Goal: Task Accomplishment & Management: Manage account settings

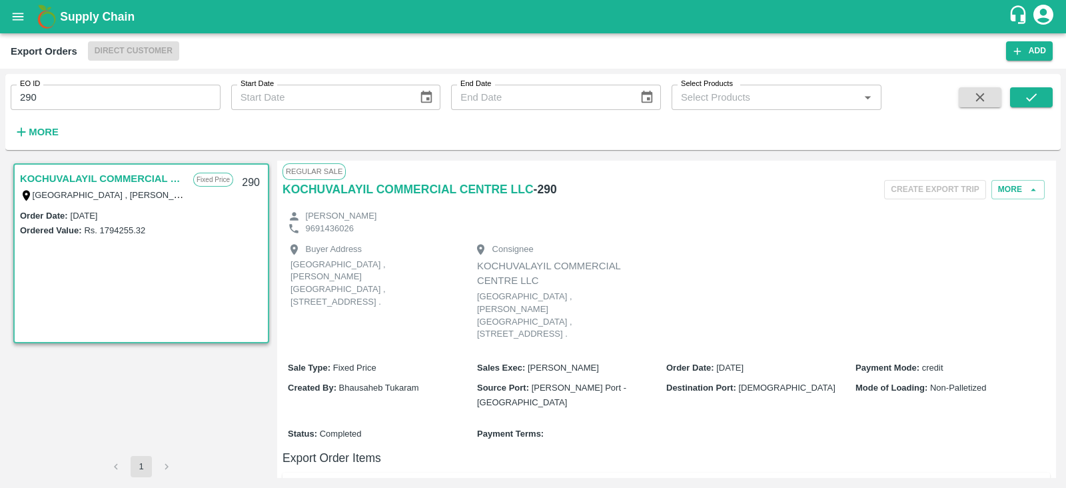
scroll to position [289, 0]
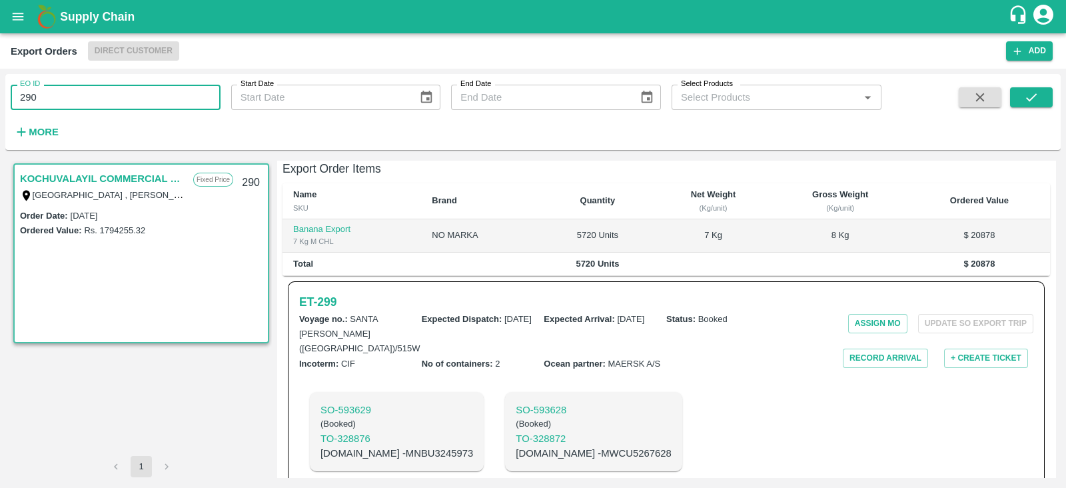
click at [131, 105] on input "290" at bounding box center [116, 97] width 210 height 25
type input "2"
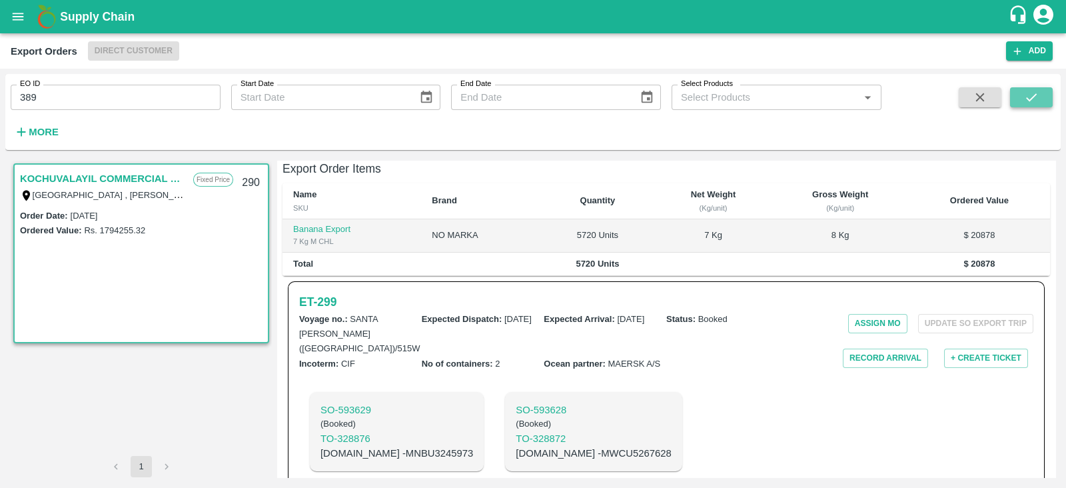
click at [1030, 98] on icon "submit" at bounding box center [1031, 97] width 15 height 15
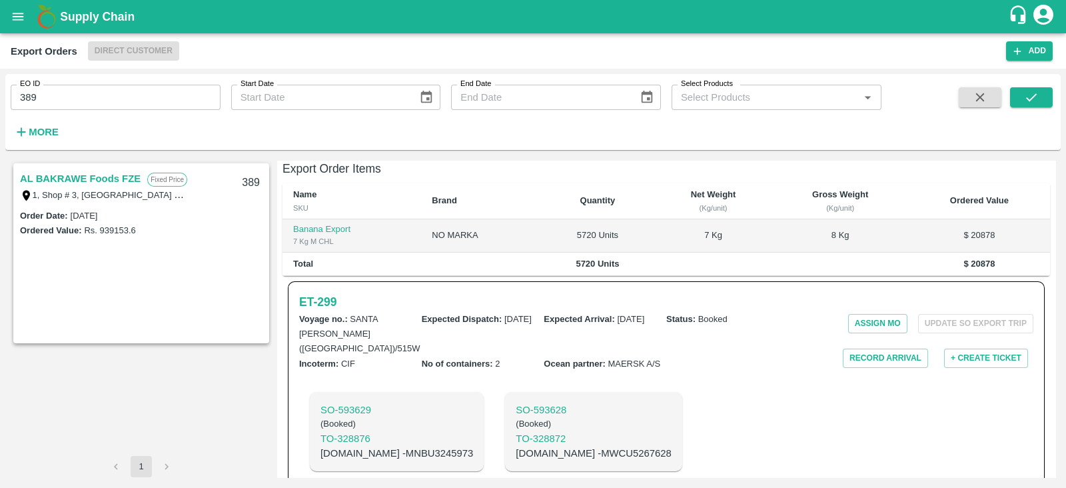
click at [91, 180] on link "AL BAKRAWE Foods FZE" at bounding box center [80, 178] width 121 height 17
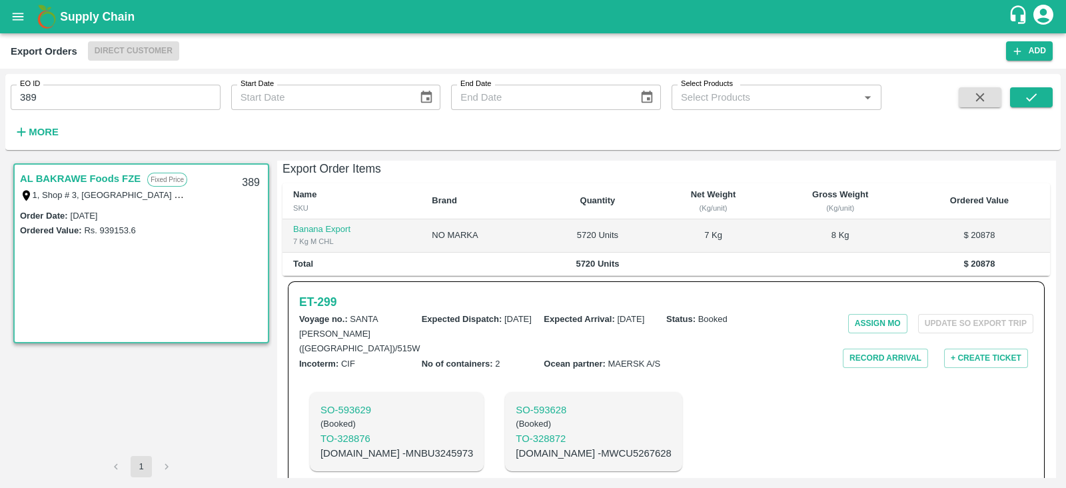
scroll to position [274, 0]
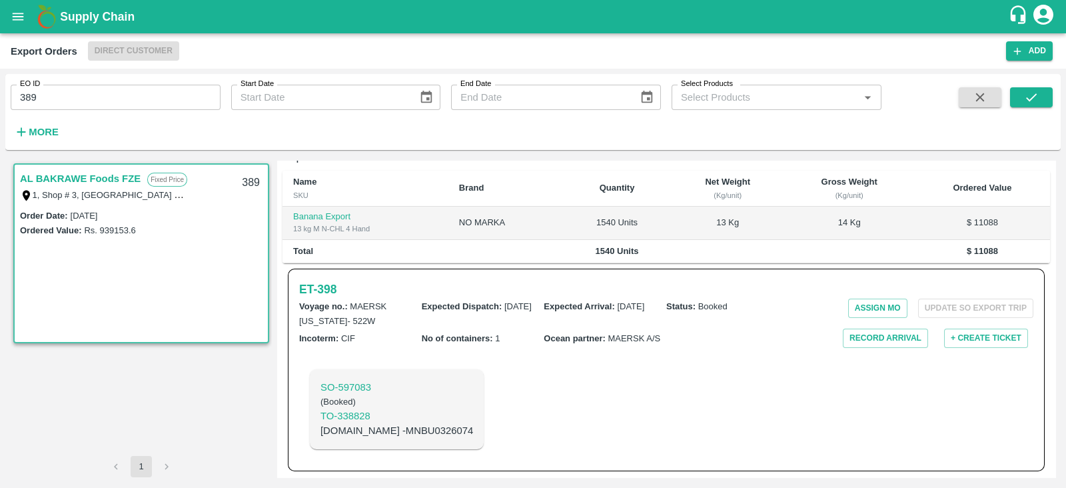
click at [134, 179] on link "AL BAKRAWE Foods FZE" at bounding box center [80, 178] width 121 height 17
click at [133, 178] on link "AL BAKRAWE Foods FZE" at bounding box center [80, 178] width 121 height 17
click at [331, 286] on h6 "ET- 398" at bounding box center [317, 289] width 37 height 19
click at [153, 103] on input "389" at bounding box center [116, 97] width 210 height 25
type input "3"
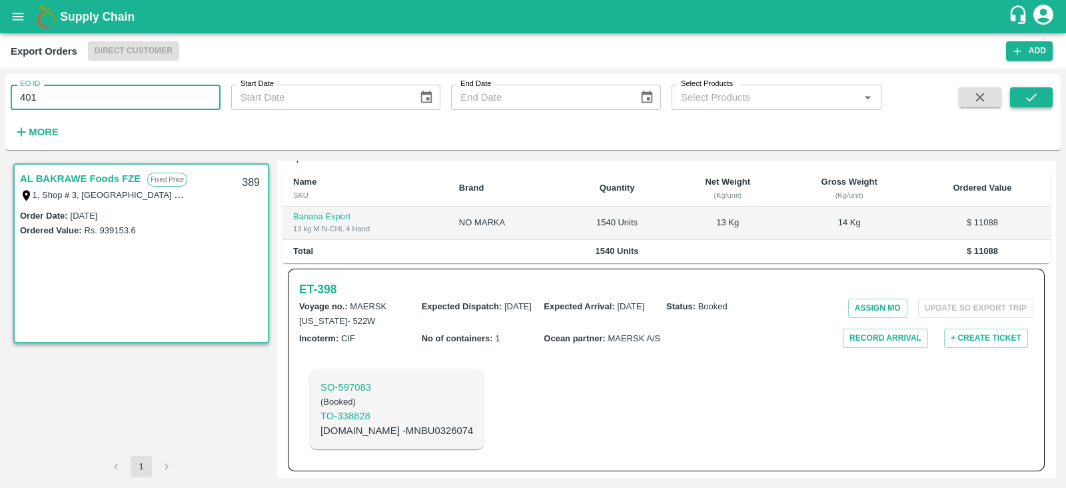
click at [1026, 95] on icon "submit" at bounding box center [1031, 97] width 15 height 15
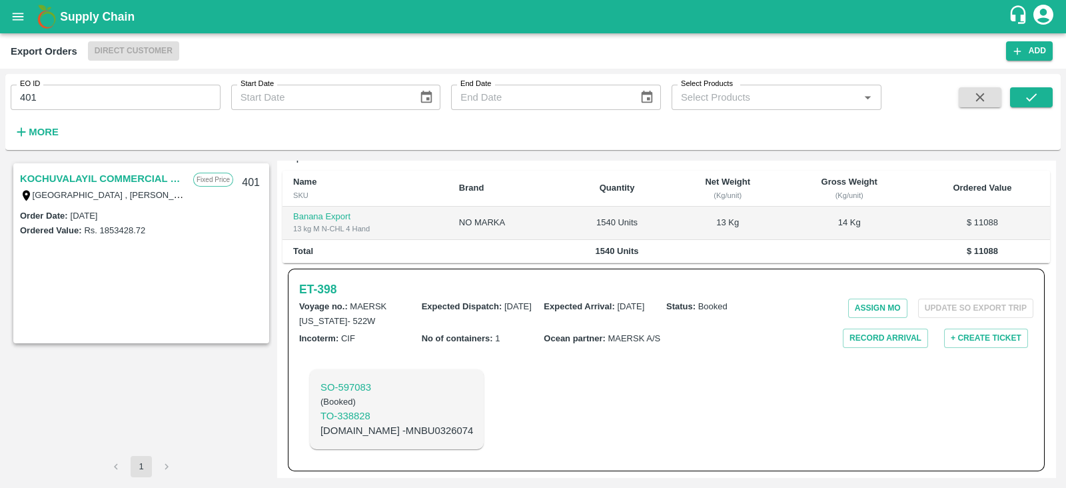
click at [153, 178] on link "KOCHUVALAYIL COMMERCIAL CENTRE LLC" at bounding box center [103, 178] width 166 height 17
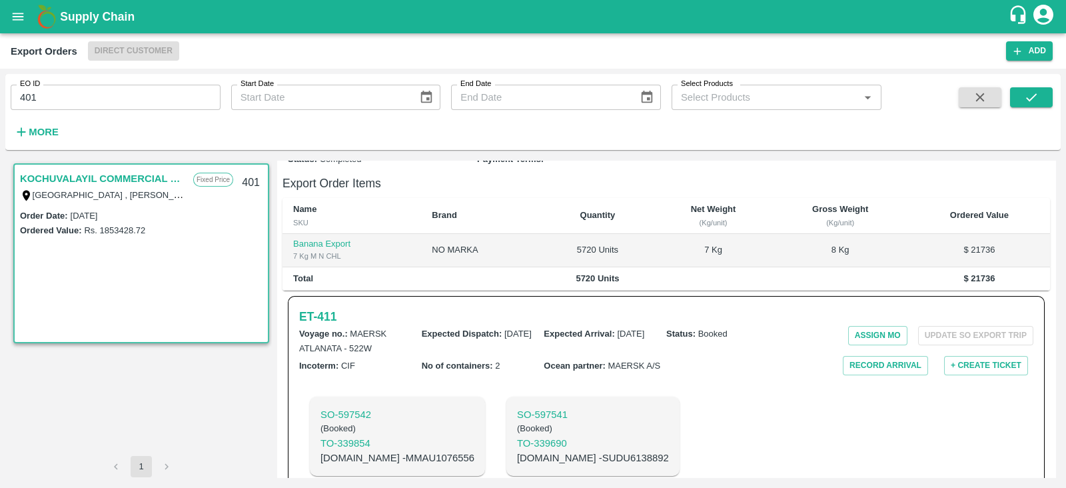
scroll to position [289, 0]
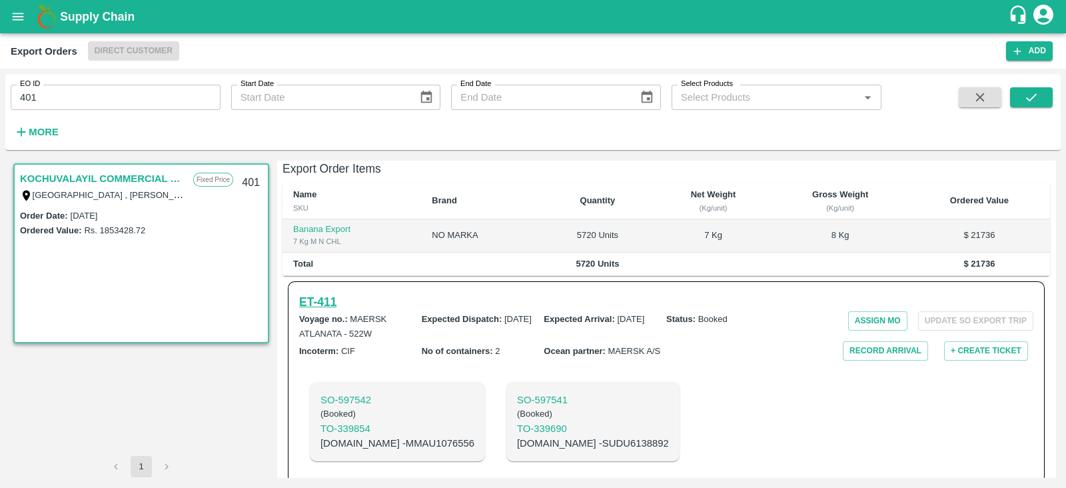
click at [324, 292] on h6 "ET- 411" at bounding box center [317, 301] width 37 height 19
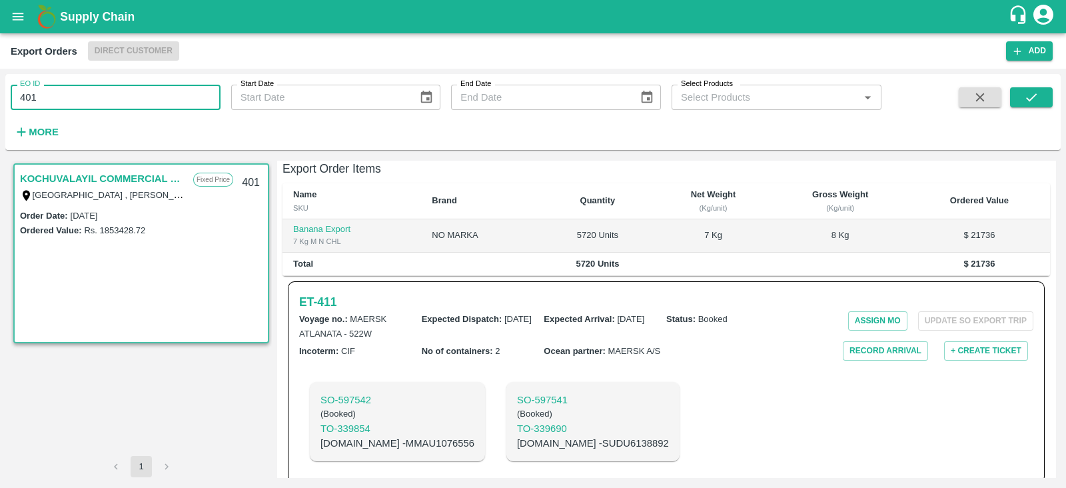
click at [155, 93] on input "401" at bounding box center [116, 97] width 210 height 25
type input "413"
click at [1015, 95] on button "submit" at bounding box center [1031, 97] width 43 height 20
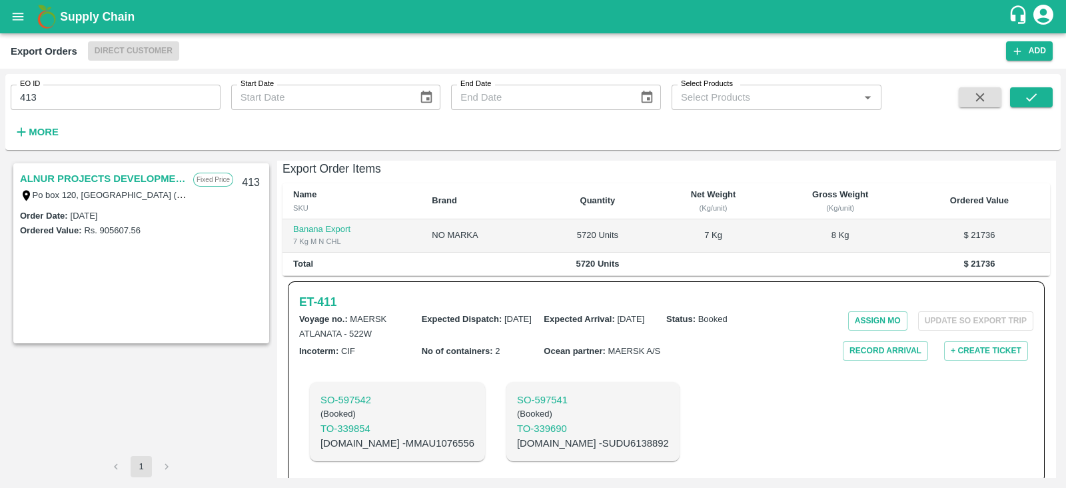
click at [147, 175] on link "ALNUR PROJECTS DEVELOPMENT" at bounding box center [103, 178] width 166 height 17
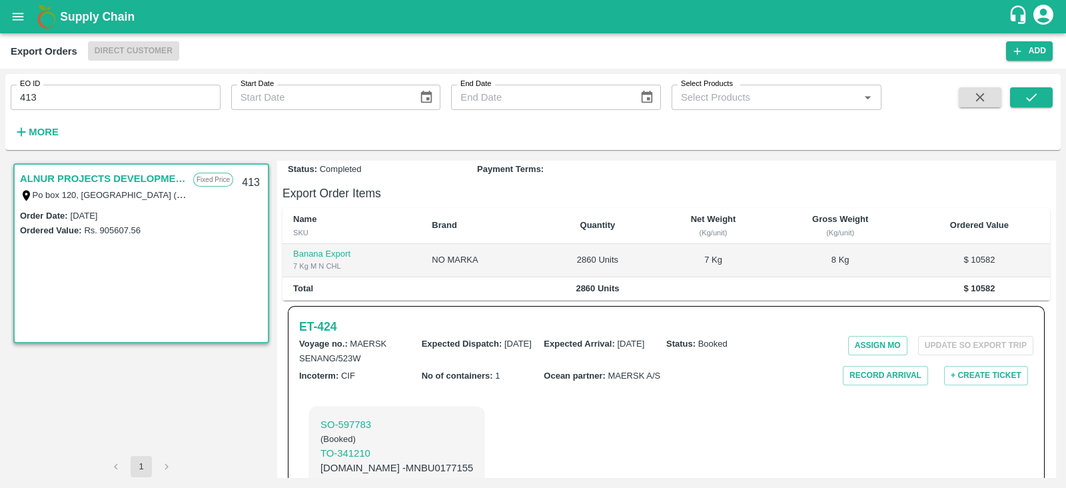
scroll to position [302, 0]
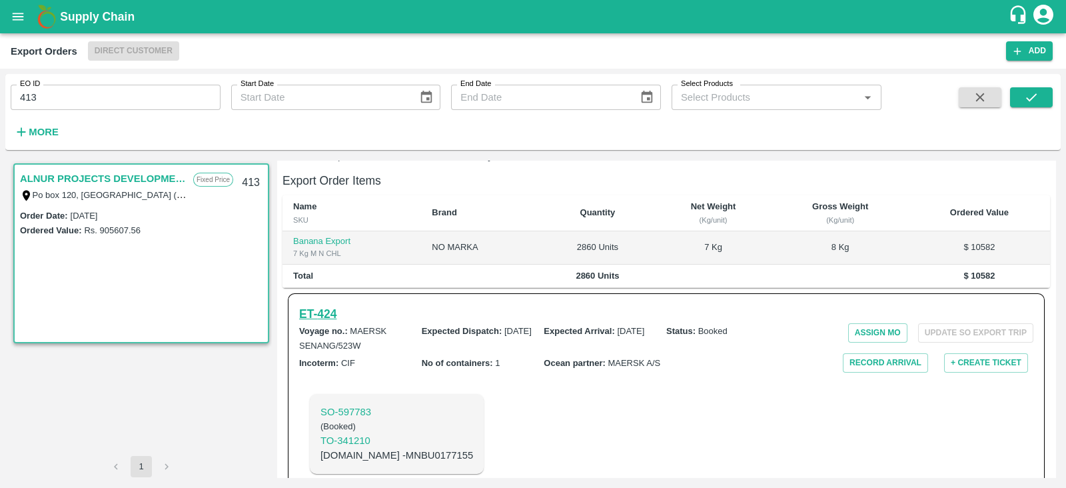
click at [331, 304] on h6 "ET- 424" at bounding box center [317, 313] width 37 height 19
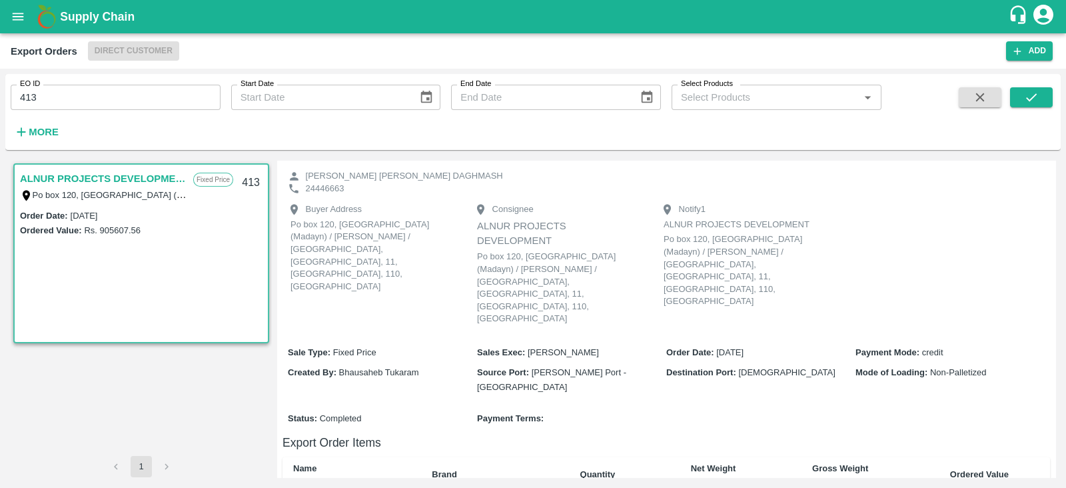
scroll to position [0, 0]
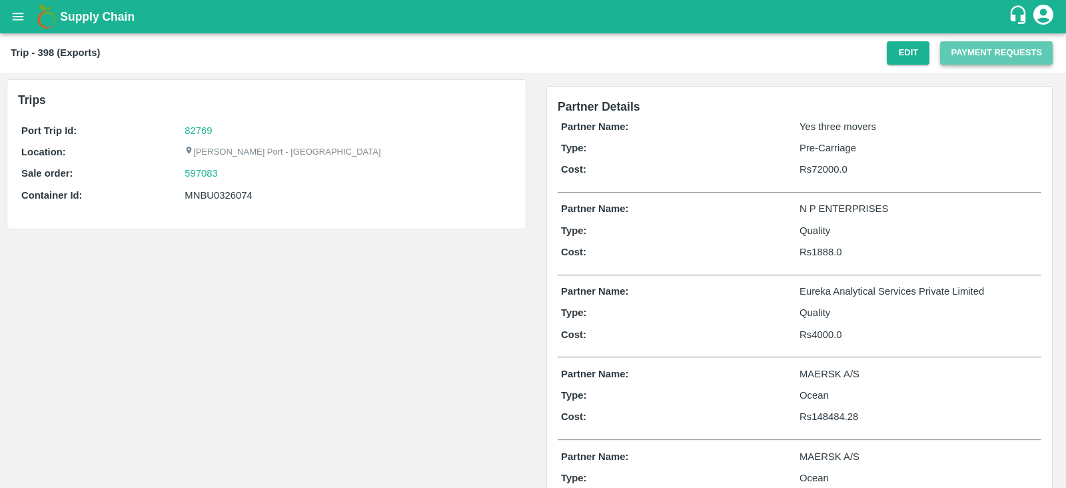
click at [990, 55] on button "Payment Requests" at bounding box center [996, 52] width 113 height 23
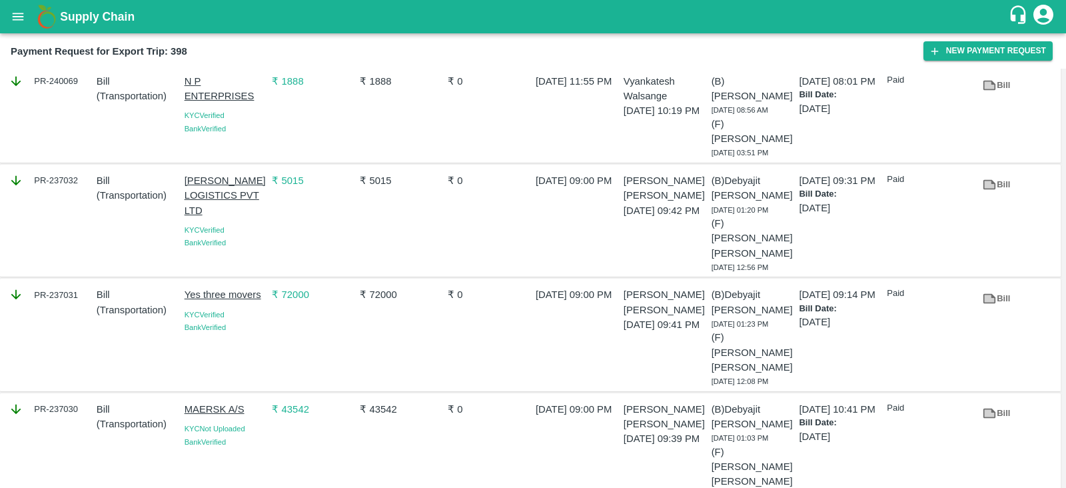
scroll to position [243, 0]
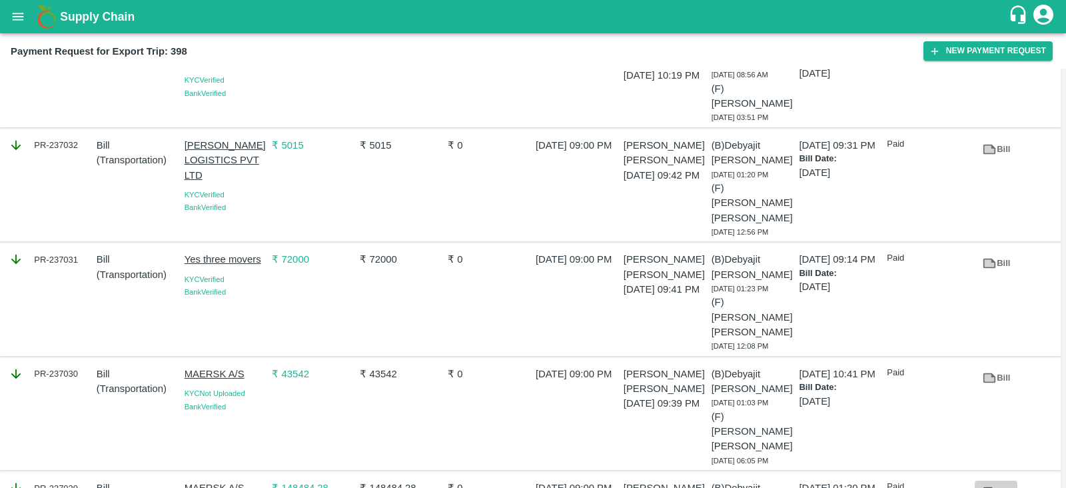
click at [1004, 480] on link "Bill" at bounding box center [995, 491] width 43 height 23
click at [991, 487] on icon at bounding box center [989, 491] width 10 height 7
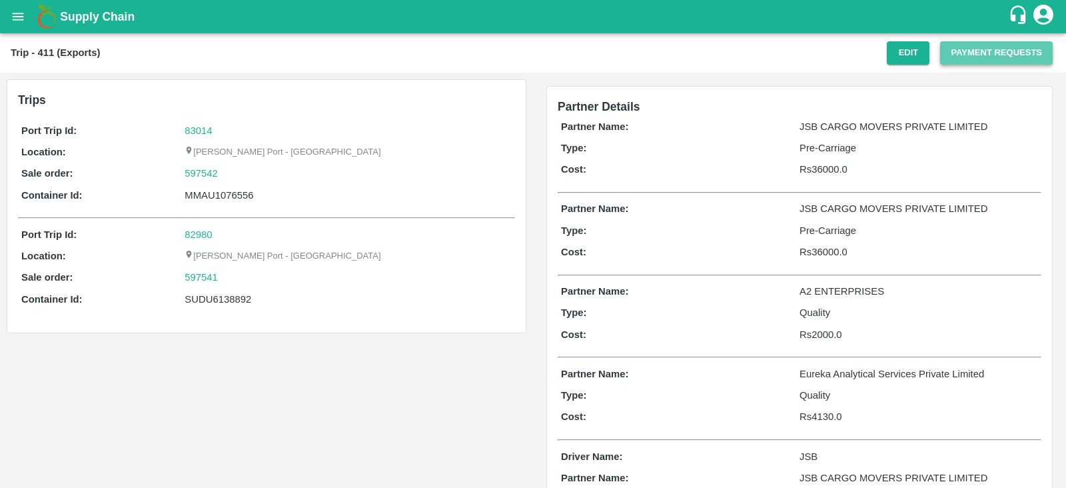
click at [965, 61] on button "Payment Requests" at bounding box center [996, 52] width 113 height 23
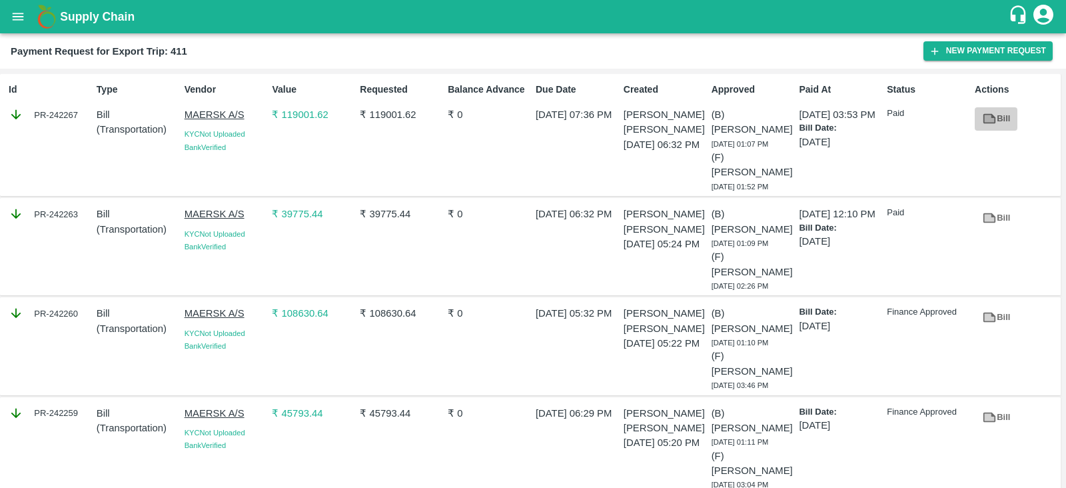
click at [996, 119] on link "Bill" at bounding box center [995, 118] width 43 height 23
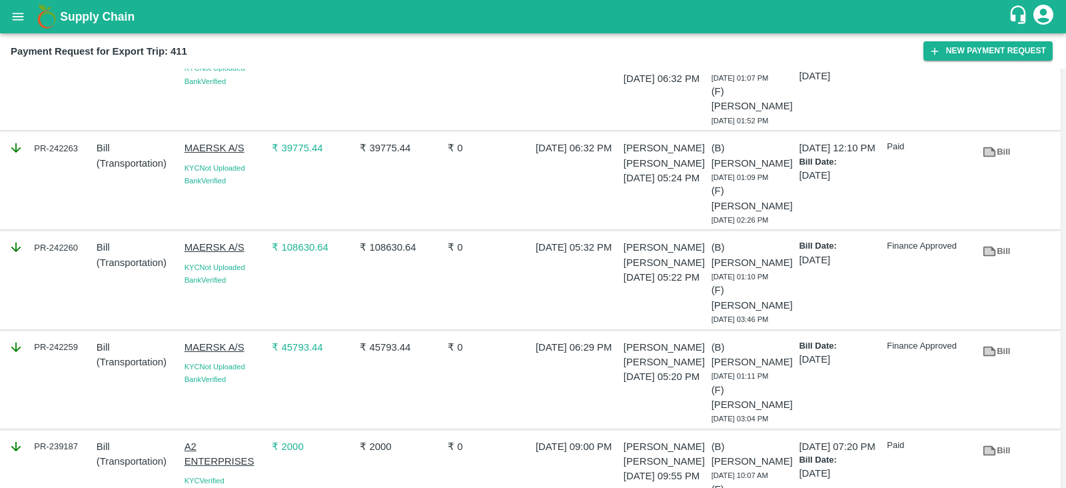
scroll to position [66, 0]
click at [996, 246] on link "Bill" at bounding box center [995, 251] width 43 height 23
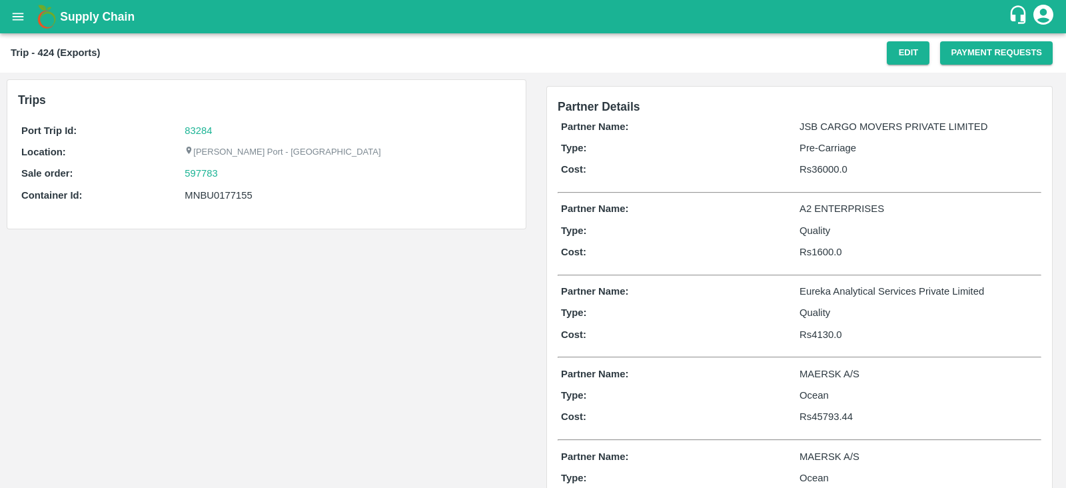
scroll to position [1, 0]
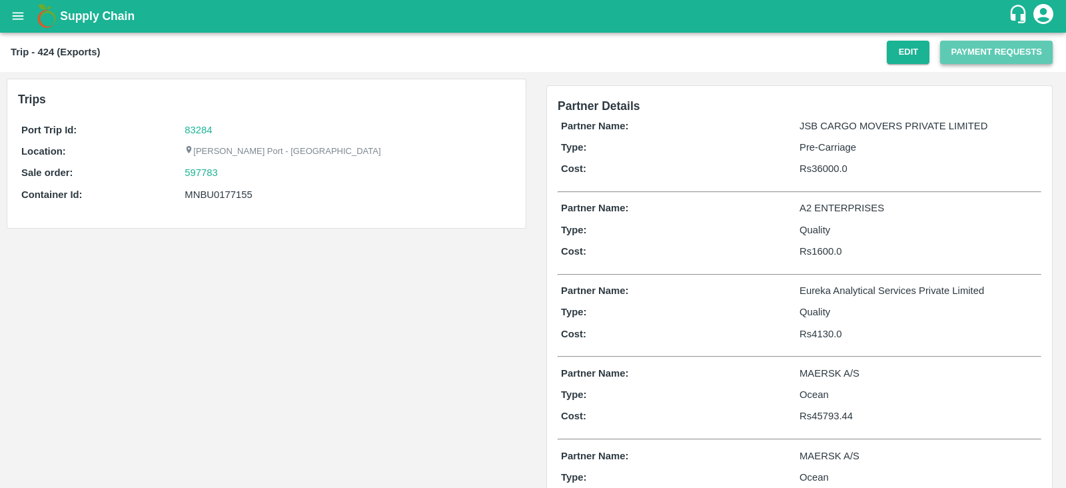
click at [956, 51] on button "Payment Requests" at bounding box center [996, 52] width 113 height 23
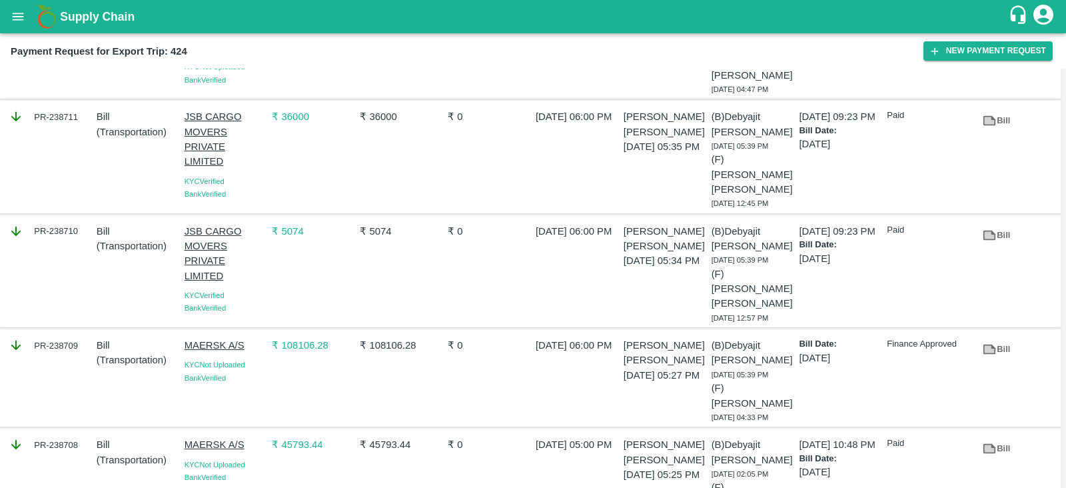
scroll to position [218, 0]
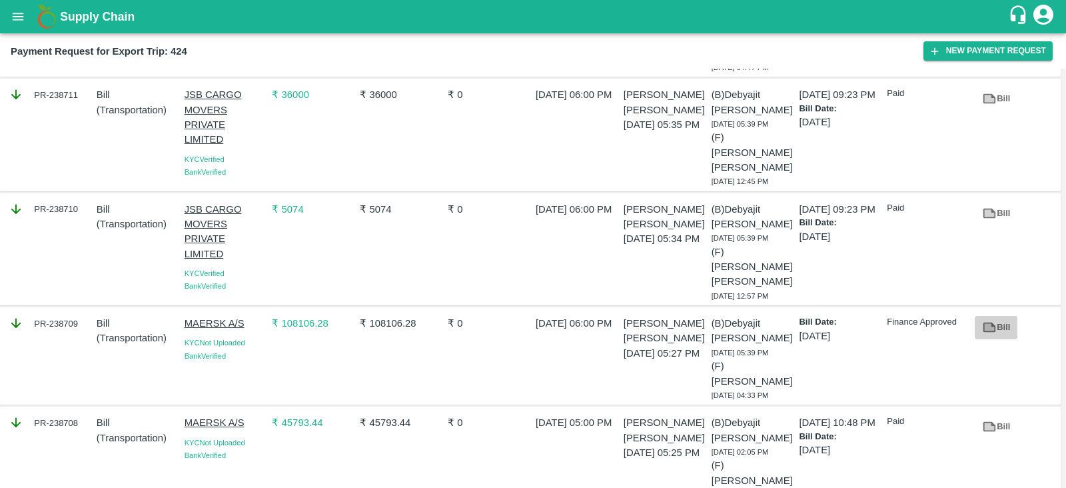
click at [992, 324] on icon at bounding box center [989, 327] width 10 height 7
click at [984, 324] on icon at bounding box center [989, 327] width 10 height 7
click at [65, 316] on div "PR-238709" at bounding box center [50, 323] width 83 height 15
click at [47, 316] on div "PR-238709" at bounding box center [50, 323] width 83 height 15
click at [1000, 316] on link "Bill" at bounding box center [995, 327] width 43 height 23
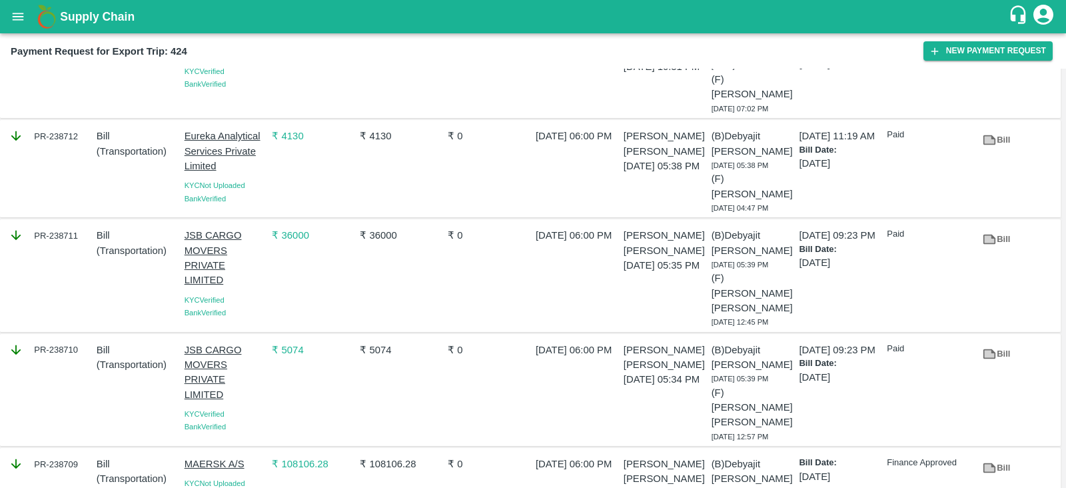
scroll to position [75, 0]
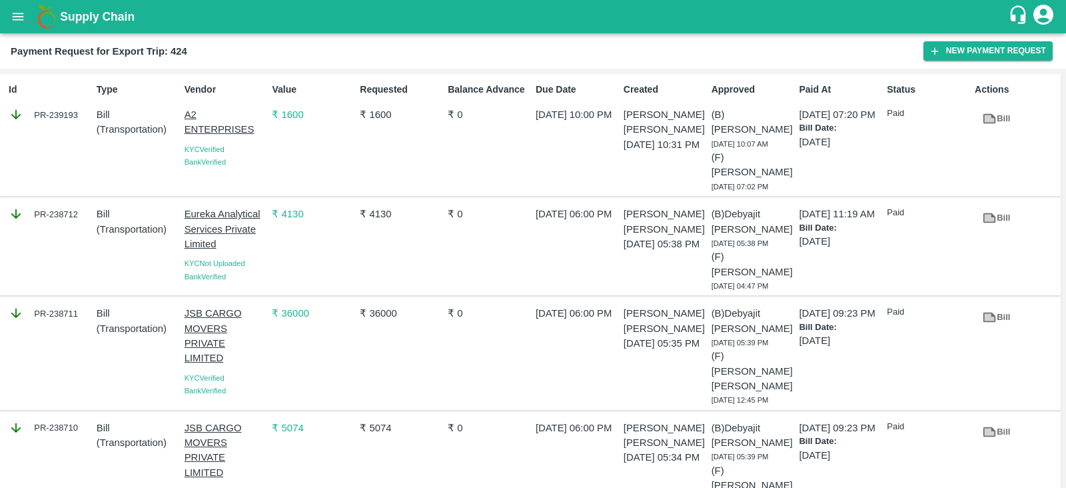
scroll to position [218, 0]
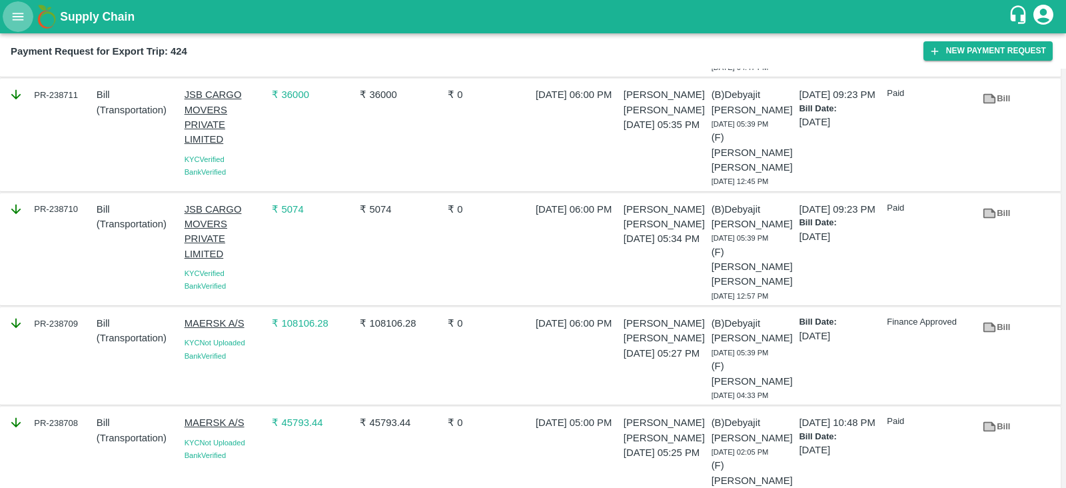
click at [15, 15] on icon "open drawer" at bounding box center [18, 16] width 15 height 15
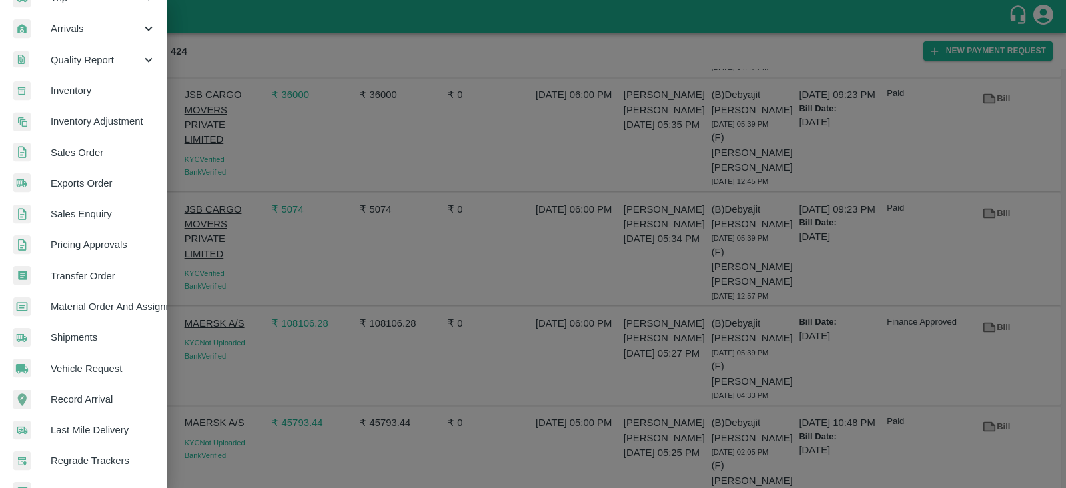
scroll to position [270, 0]
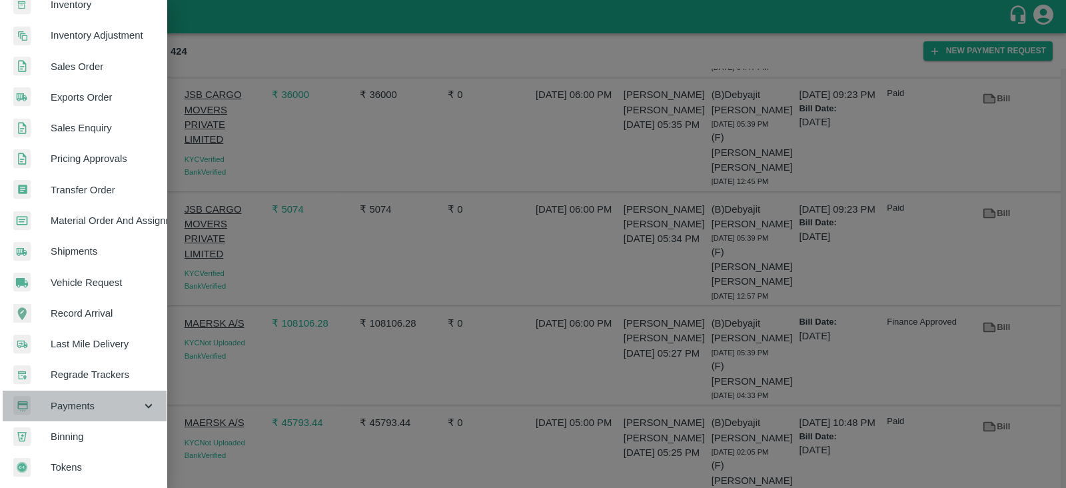
click at [103, 401] on span "Payments" at bounding box center [96, 405] width 91 height 15
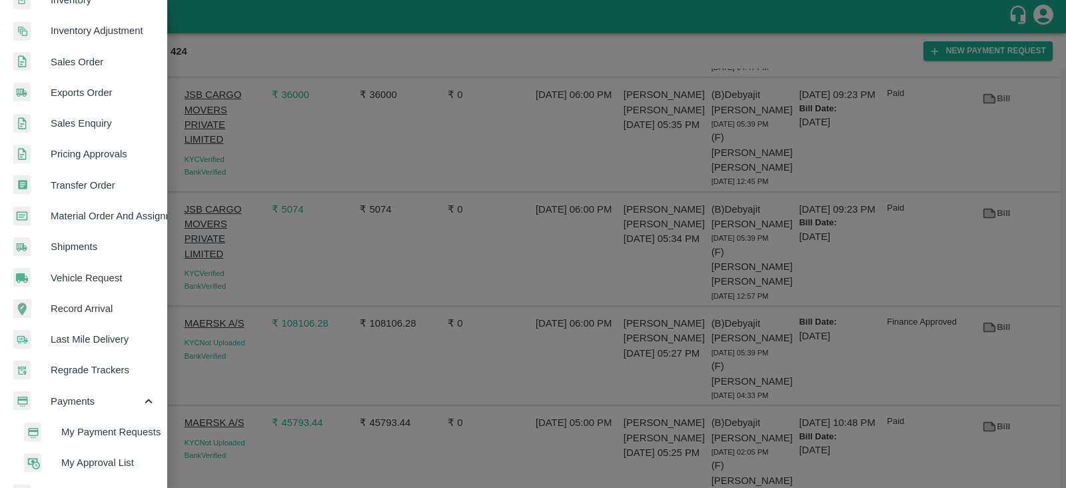
scroll to position [286, 0]
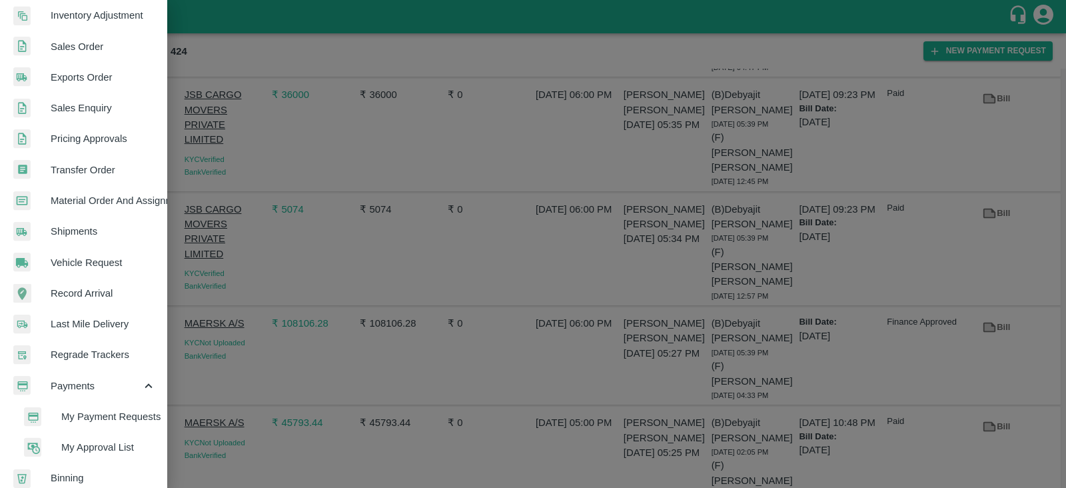
click at [110, 410] on span "My Payment Requests" at bounding box center [108, 416] width 95 height 15
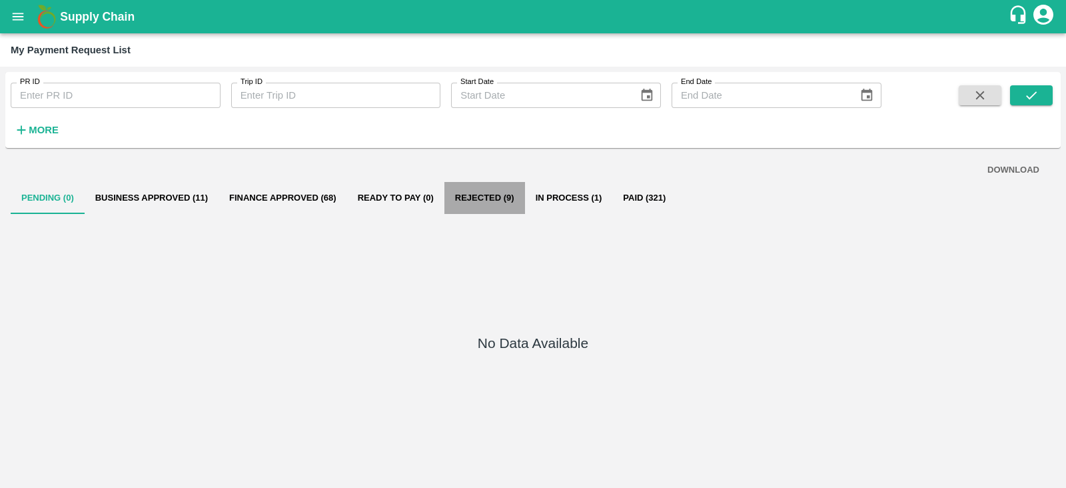
click at [478, 192] on button "Rejected (9)" at bounding box center [484, 198] width 81 height 32
click at [483, 192] on button "Rejected (9)" at bounding box center [484, 198] width 81 height 32
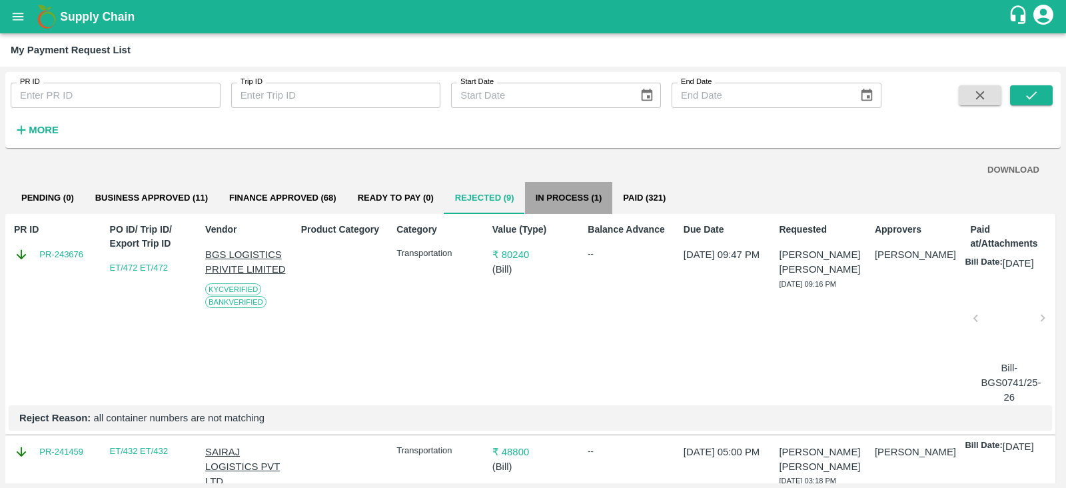
click at [599, 190] on button "In Process (1)" at bounding box center [569, 198] width 88 height 32
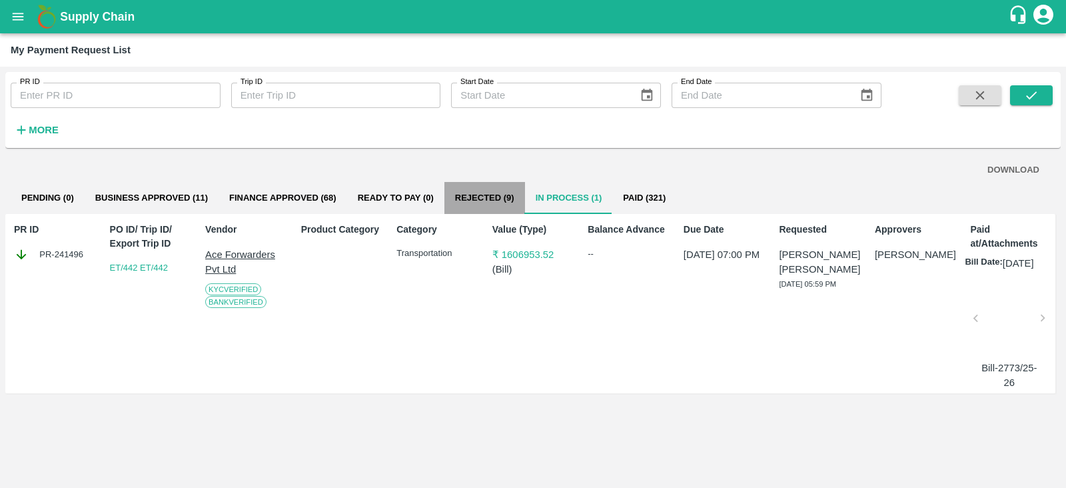
click at [486, 194] on button "Rejected (9)" at bounding box center [484, 198] width 81 height 32
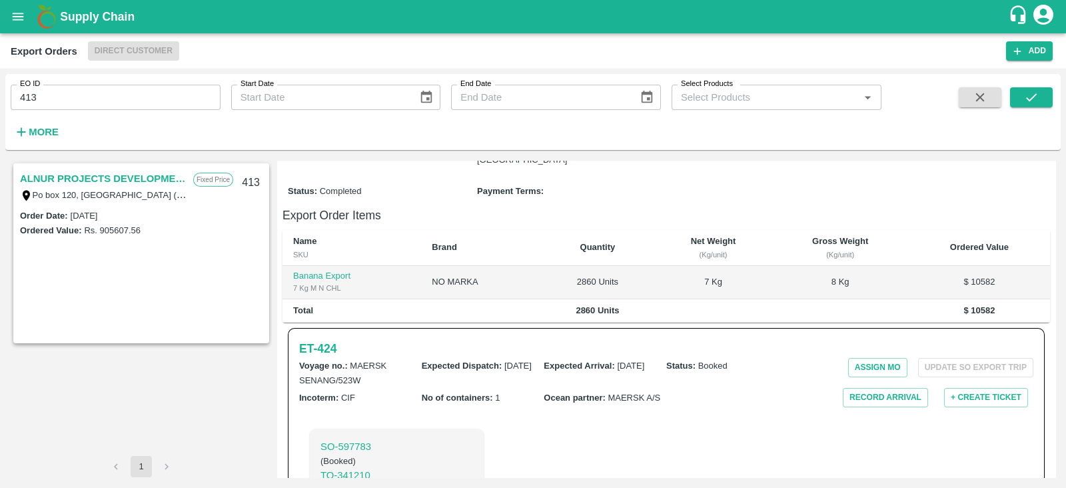
scroll to position [302, 0]
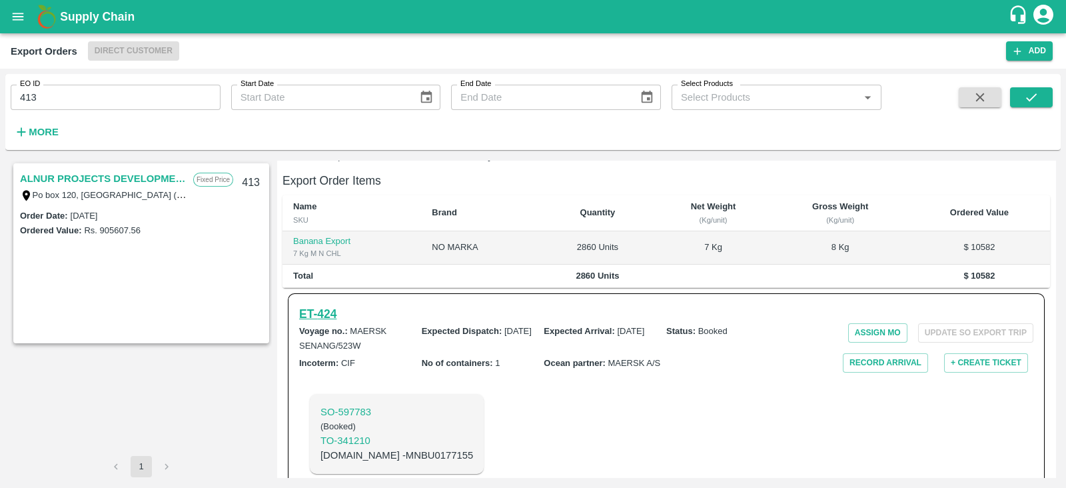
click at [327, 304] on h6 "ET- 424" at bounding box center [317, 313] width 37 height 19
click at [326, 304] on h6 "ET- 424" at bounding box center [317, 313] width 37 height 19
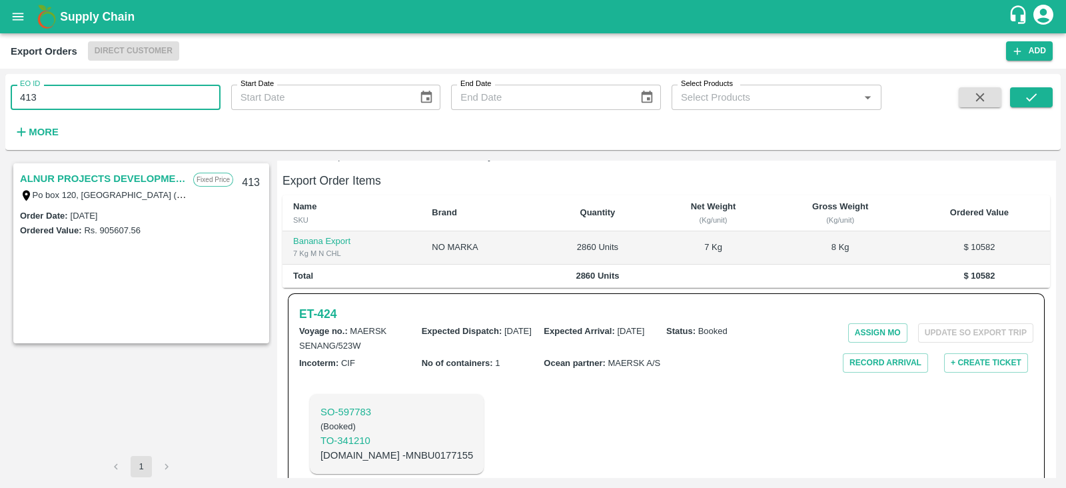
click at [163, 98] on input "413" at bounding box center [116, 97] width 210 height 25
type input "4"
type input "389"
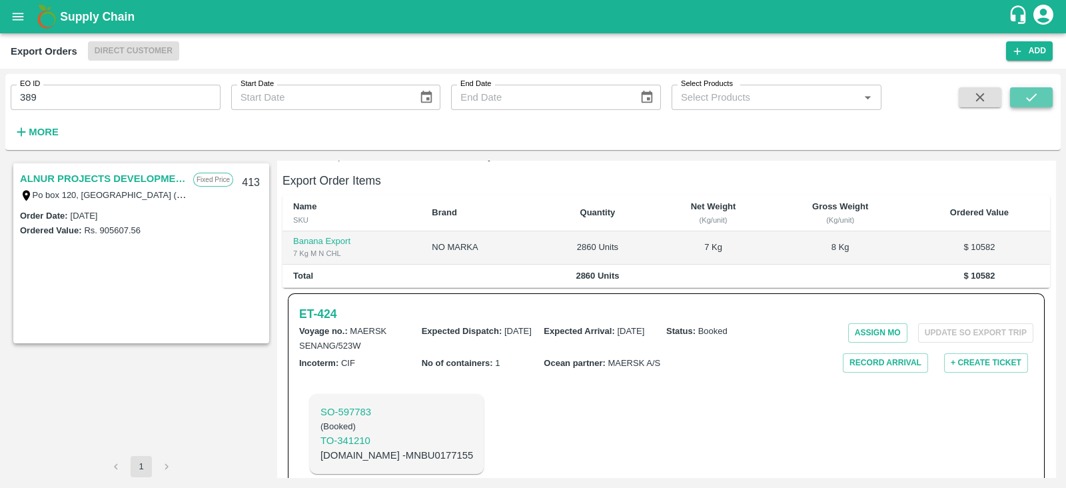
click at [1037, 101] on icon "submit" at bounding box center [1031, 97] width 15 height 15
click at [332, 304] on h6 "ET- 424" at bounding box center [317, 313] width 37 height 19
click at [117, 175] on link "AL BAKRAWE Foods FZE" at bounding box center [80, 178] width 121 height 17
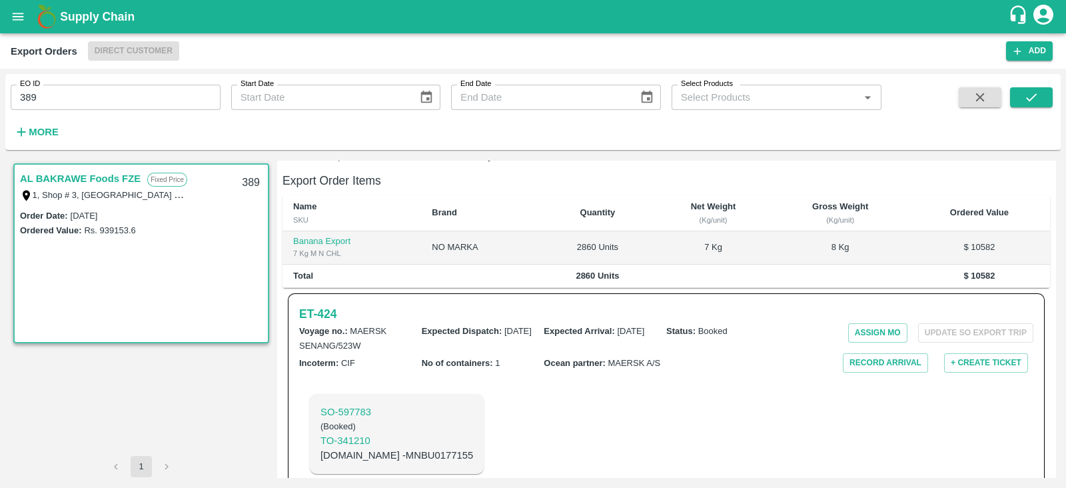
click at [117, 175] on link "AL BAKRAWE Foods FZE" at bounding box center [80, 178] width 121 height 17
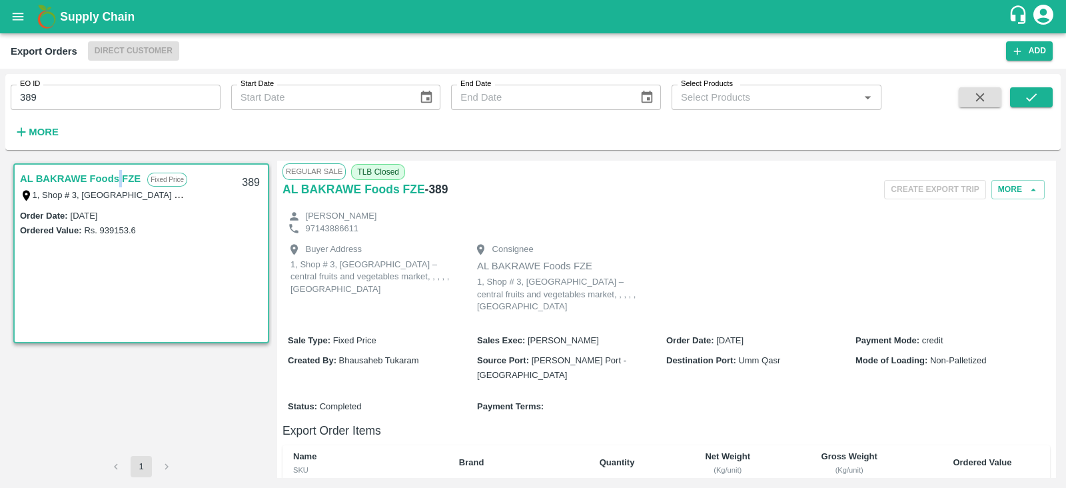
scroll to position [274, 0]
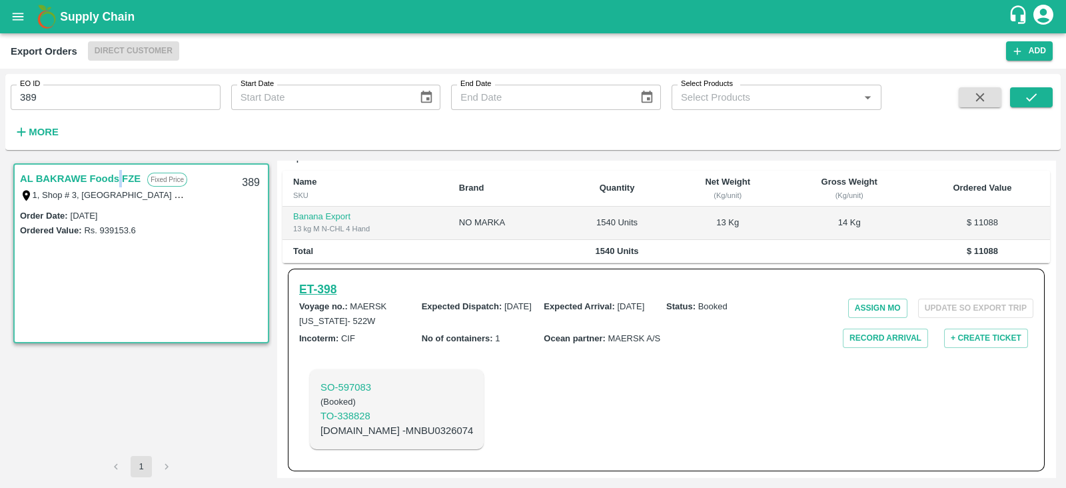
click at [320, 288] on h6 "ET- 398" at bounding box center [317, 289] width 37 height 19
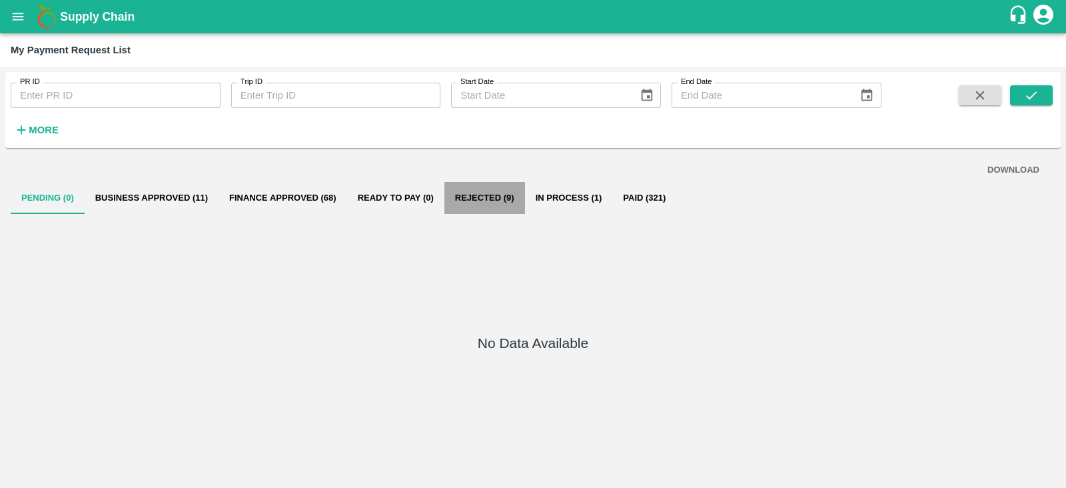
click at [490, 201] on button "Rejected (9)" at bounding box center [484, 198] width 81 height 32
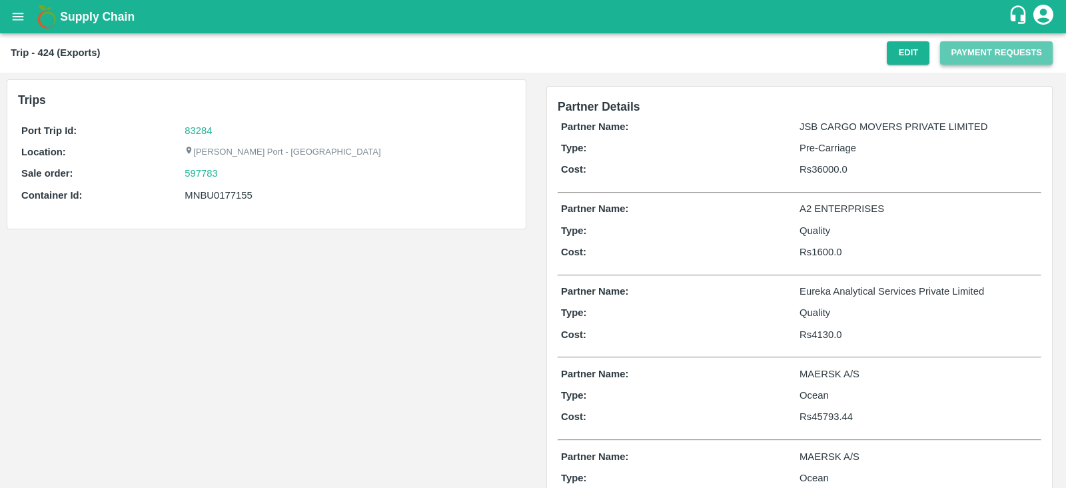
click at [992, 50] on button "Payment Requests" at bounding box center [996, 52] width 113 height 23
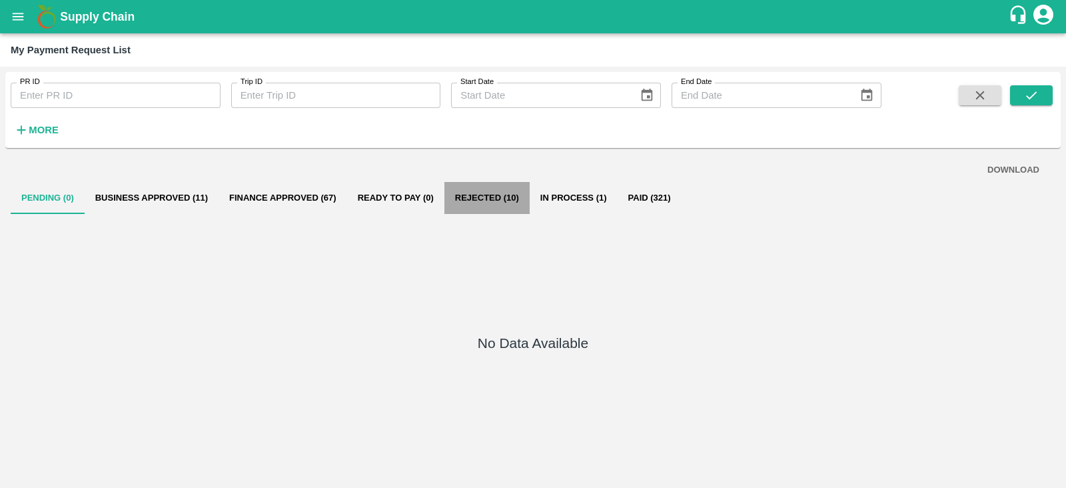
click at [474, 187] on button "Rejected (10)" at bounding box center [486, 198] width 85 height 32
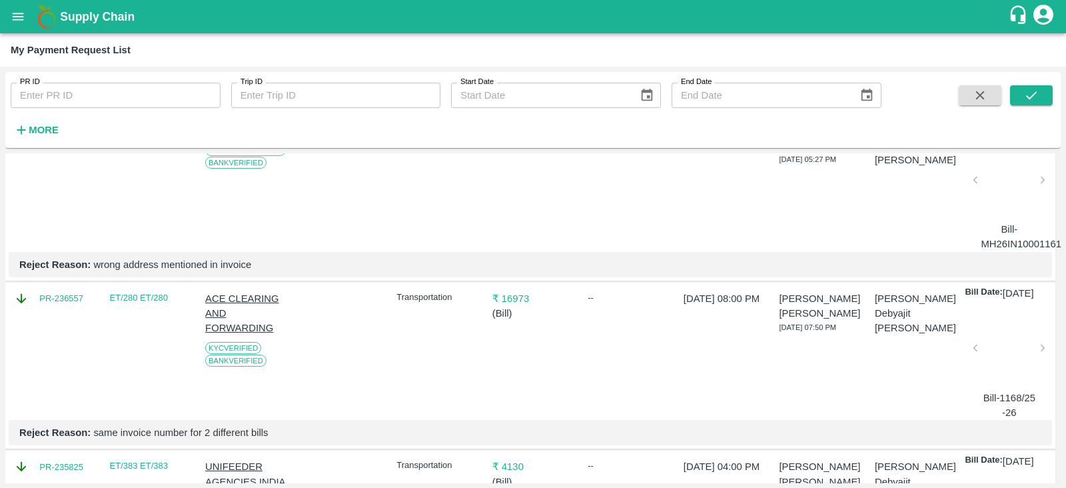
scroll to position [450, 0]
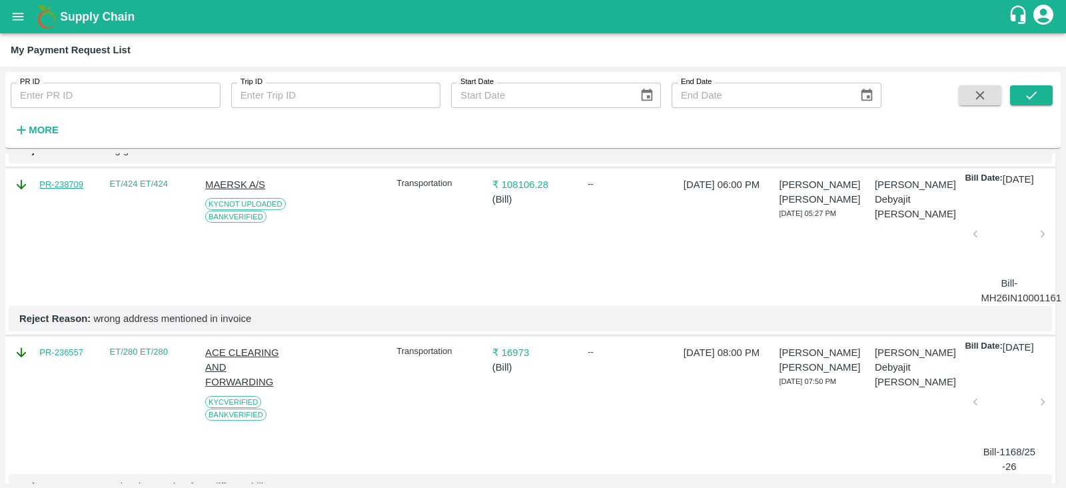
click at [71, 191] on link "PR-238709" at bounding box center [61, 184] width 44 height 13
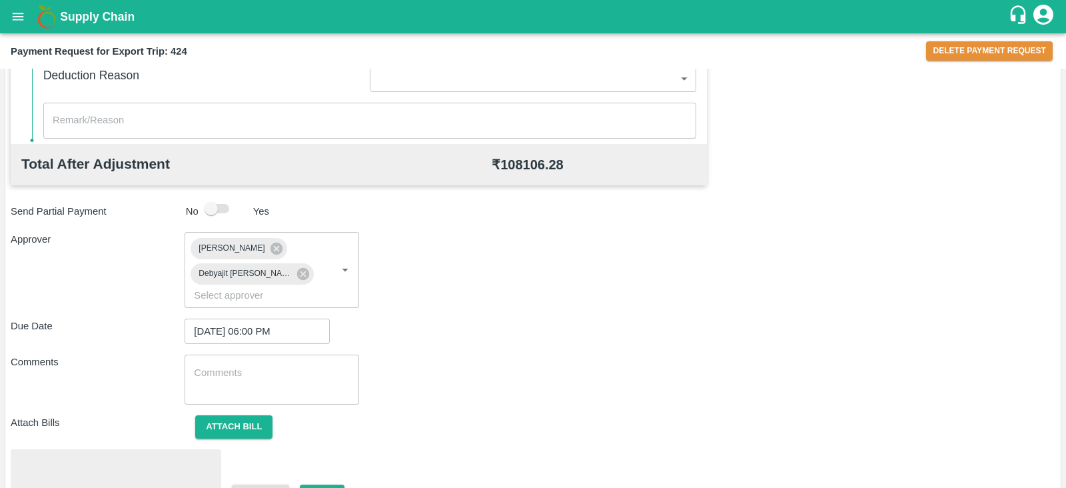
scroll to position [532, 0]
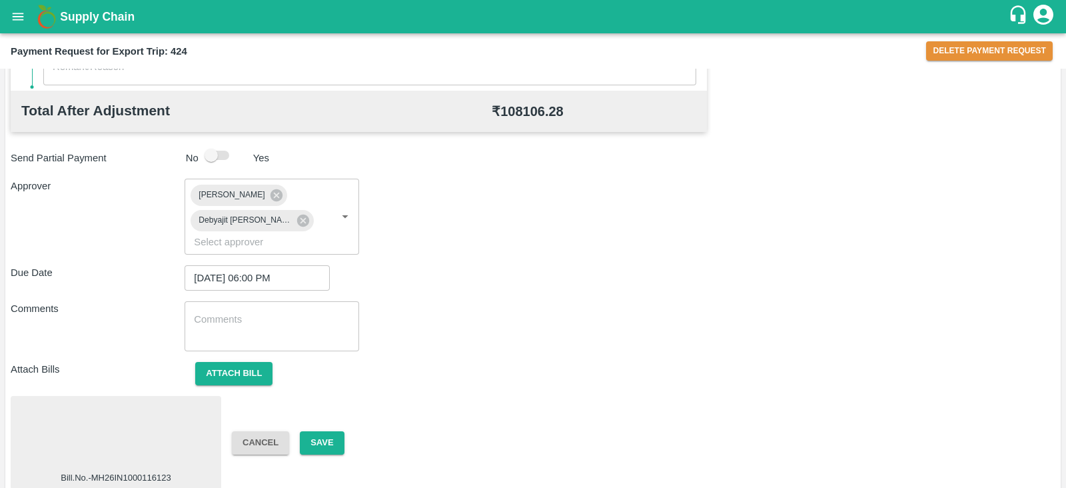
click at [153, 414] on div at bounding box center [116, 436] width 200 height 71
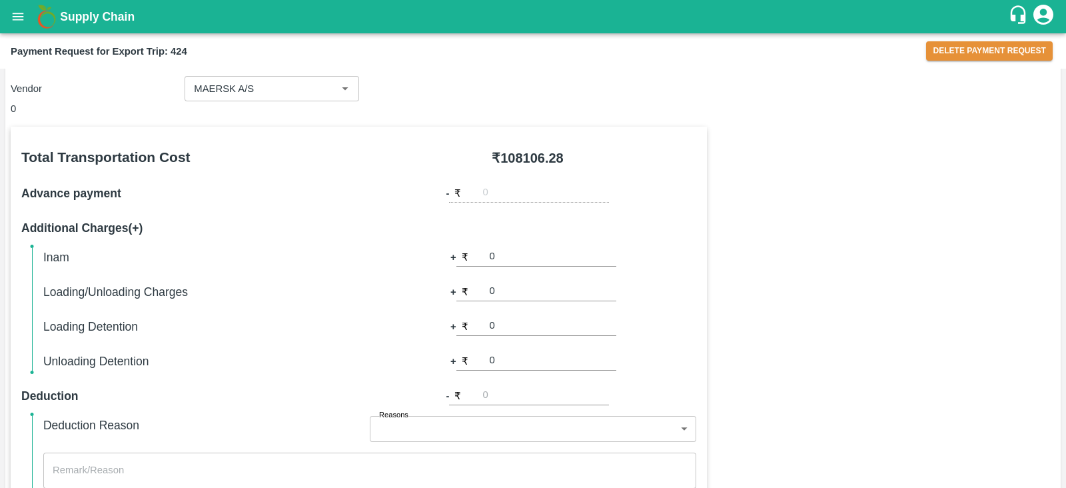
scroll to position [24, 0]
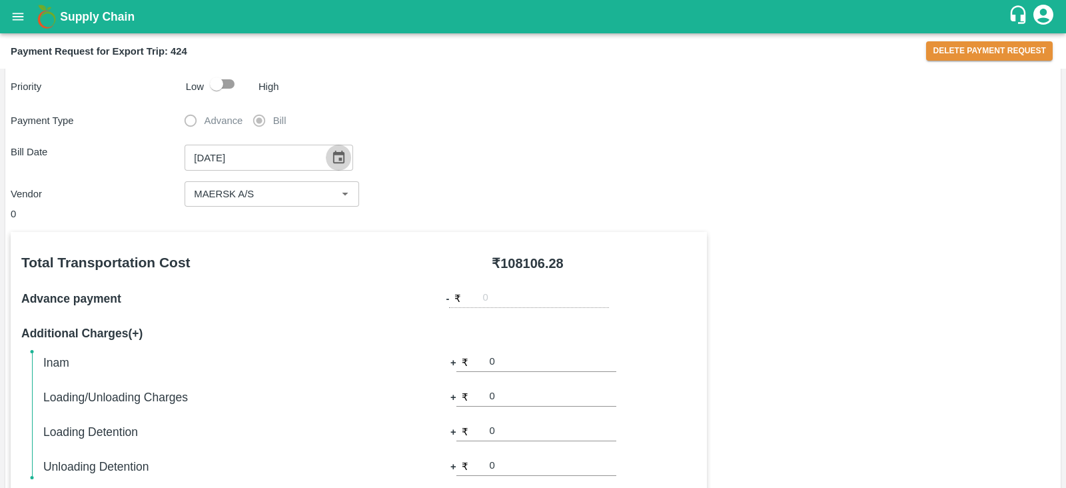
click at [334, 159] on icon "Choose date, selected date is Jun 12, 2025" at bounding box center [338, 157] width 11 height 13
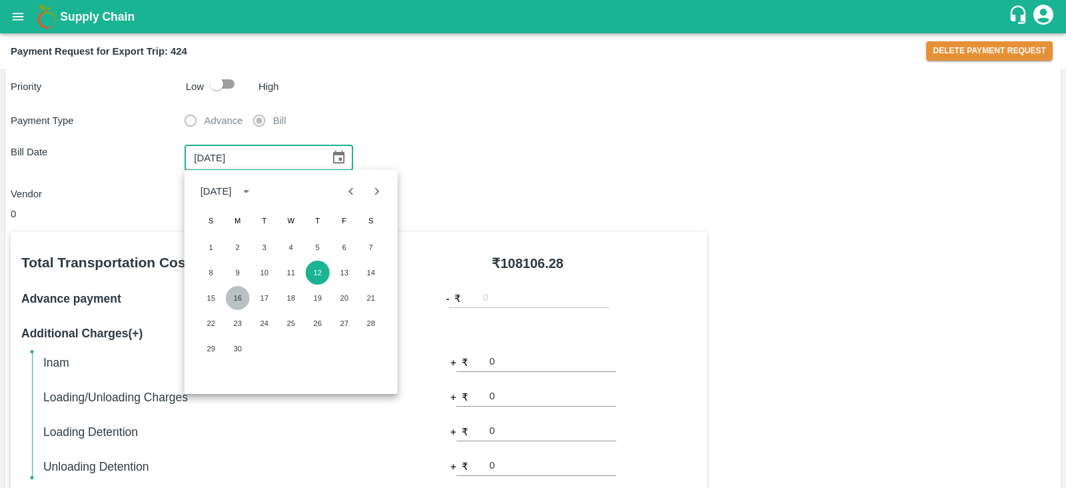
click at [237, 298] on button "16" at bounding box center [238, 298] width 24 height 24
type input "[DATE]"
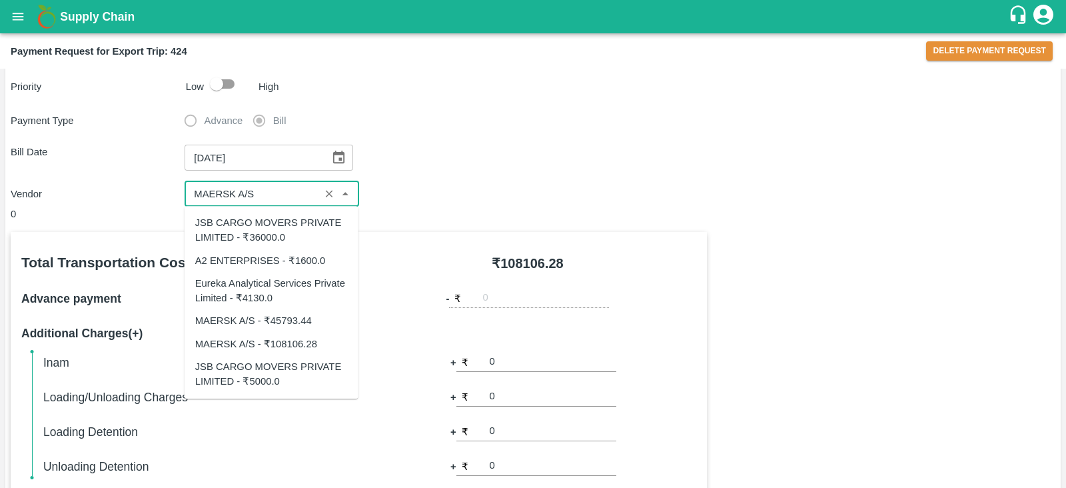
click at [300, 194] on input "input" at bounding box center [251, 193] width 127 height 17
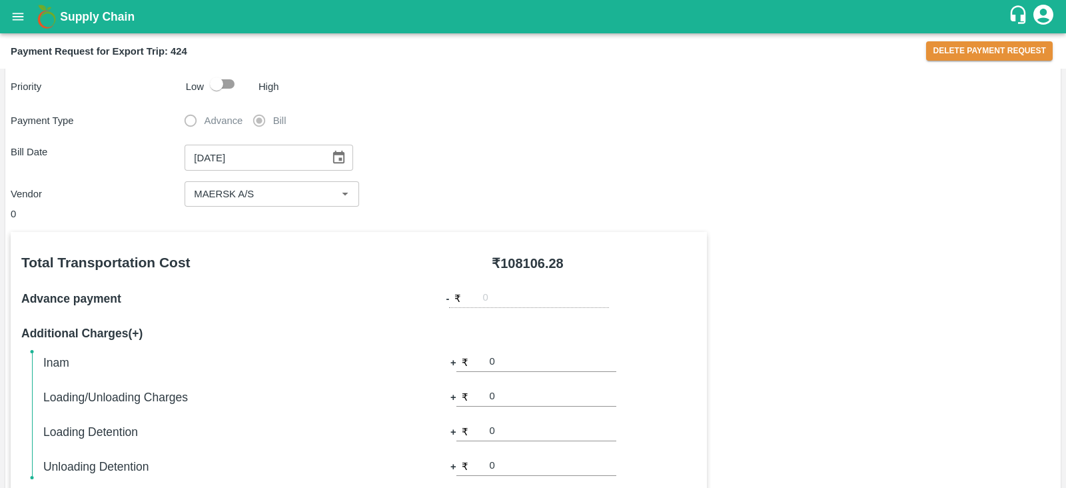
click at [416, 217] on div "0" at bounding box center [359, 213] width 696 height 15
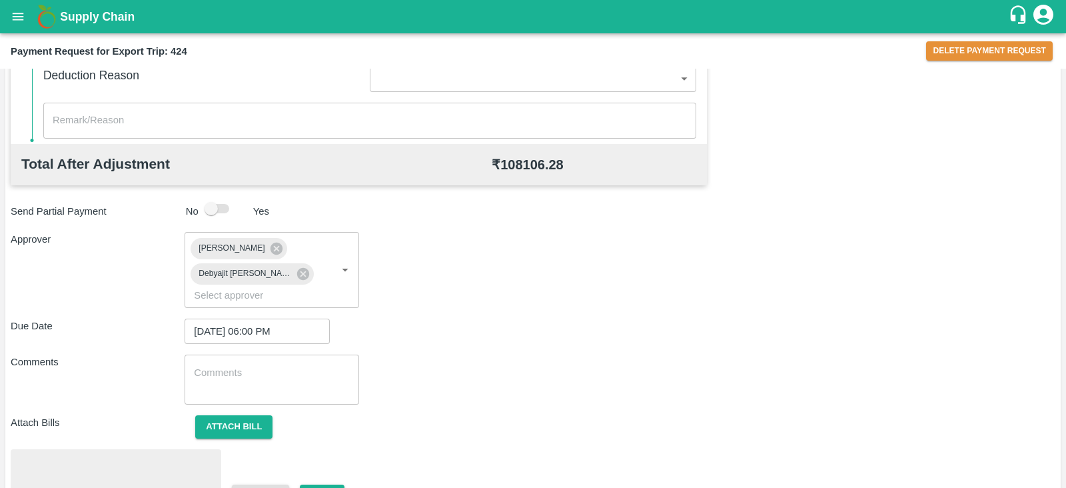
scroll to position [532, 0]
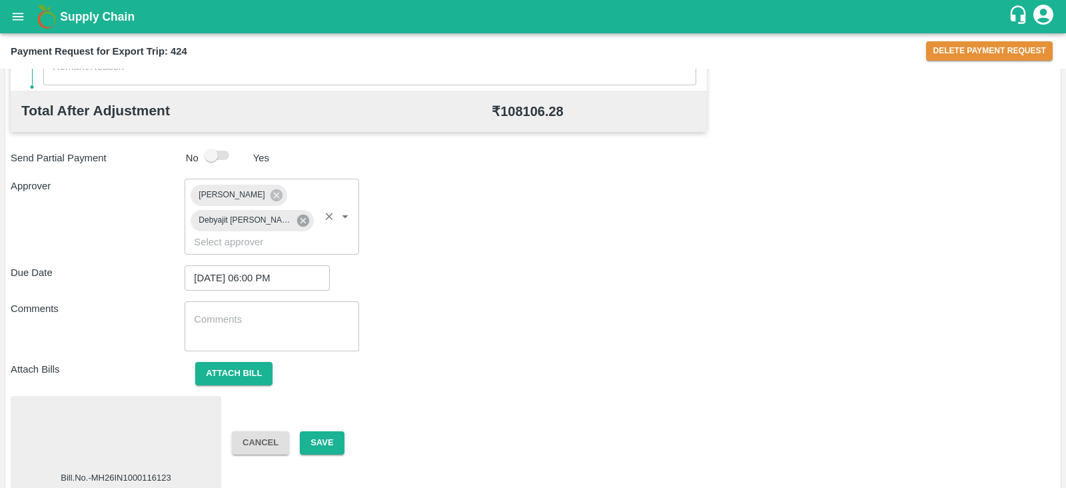
click at [296, 221] on icon at bounding box center [302, 220] width 12 height 12
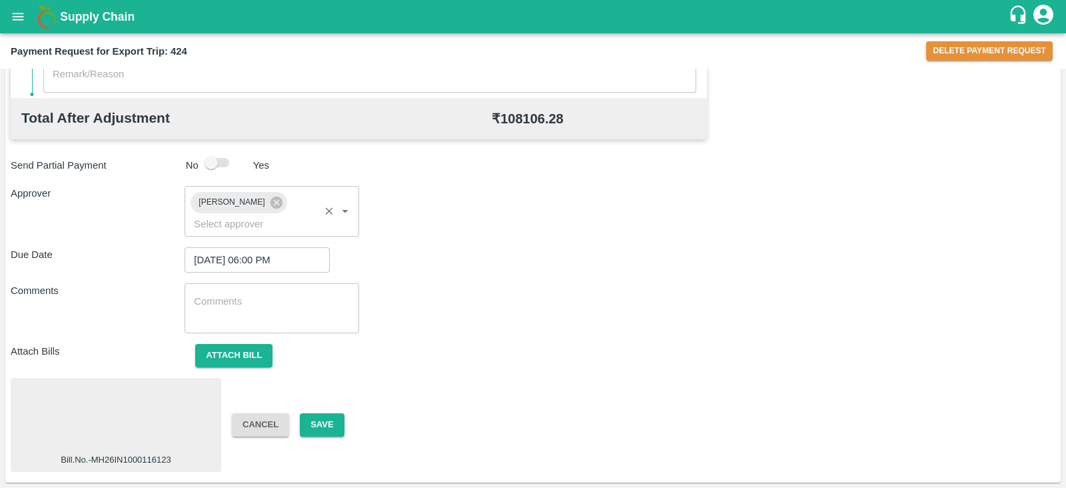
scroll to position [507, 0]
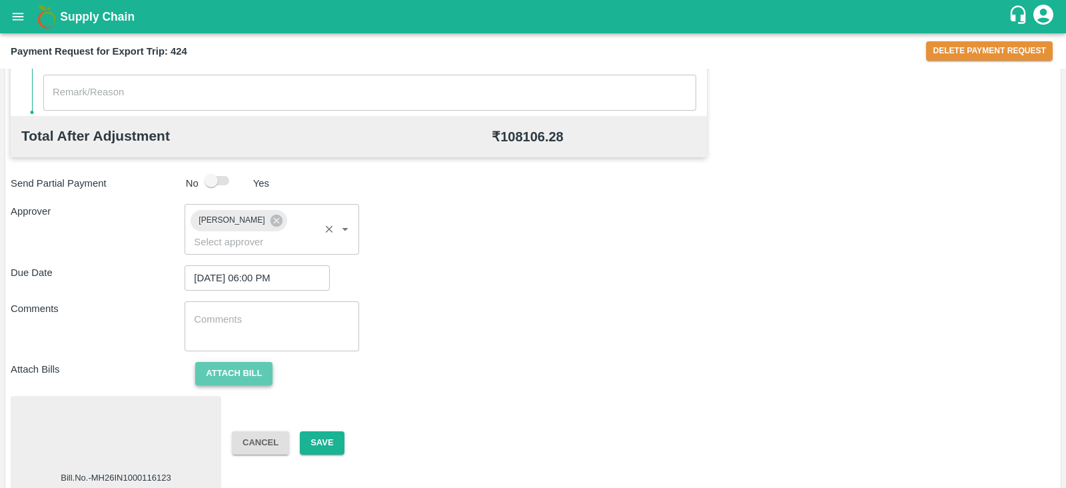
click at [255, 362] on button "Attach bill" at bounding box center [233, 373] width 77 height 23
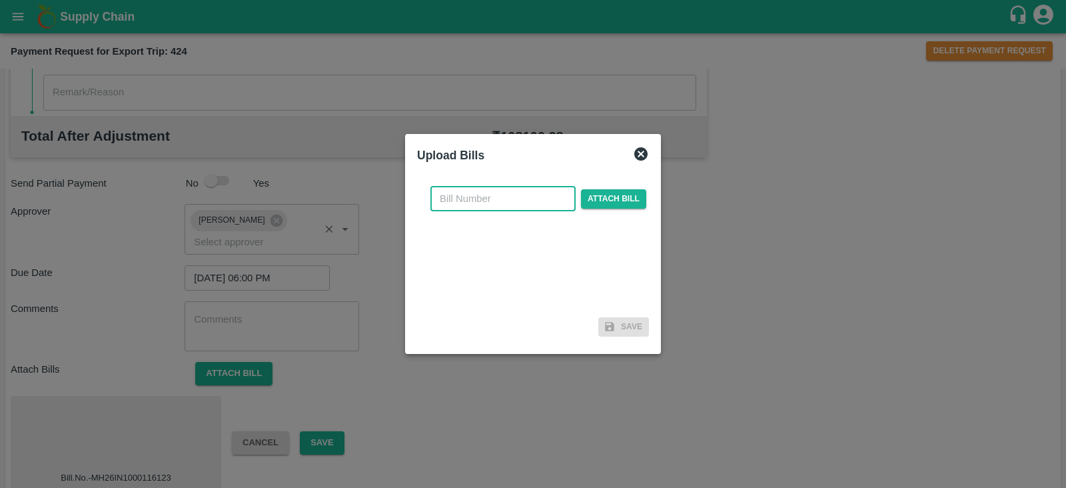
click at [490, 205] on input "text" at bounding box center [502, 198] width 145 height 25
paste input "MH26IN1000119742"
type input "MH26IN1000119742"
click at [603, 200] on span "Attach bill" at bounding box center [613, 198] width 65 height 19
click at [0, 0] on input "Attach bill" at bounding box center [0, 0] width 0 height 0
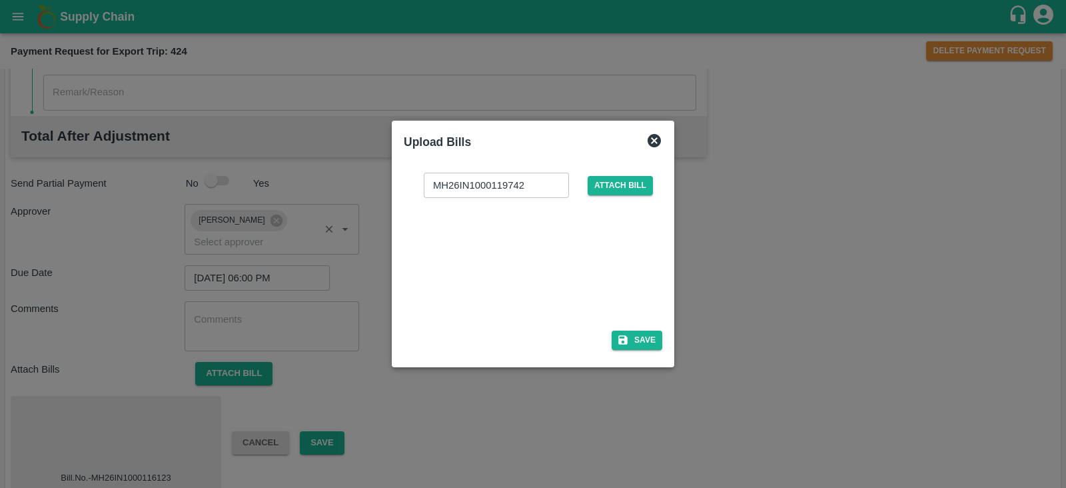
click at [549, 269] on div at bounding box center [530, 259] width 200 height 71
click at [642, 338] on button "Save" at bounding box center [636, 339] width 51 height 19
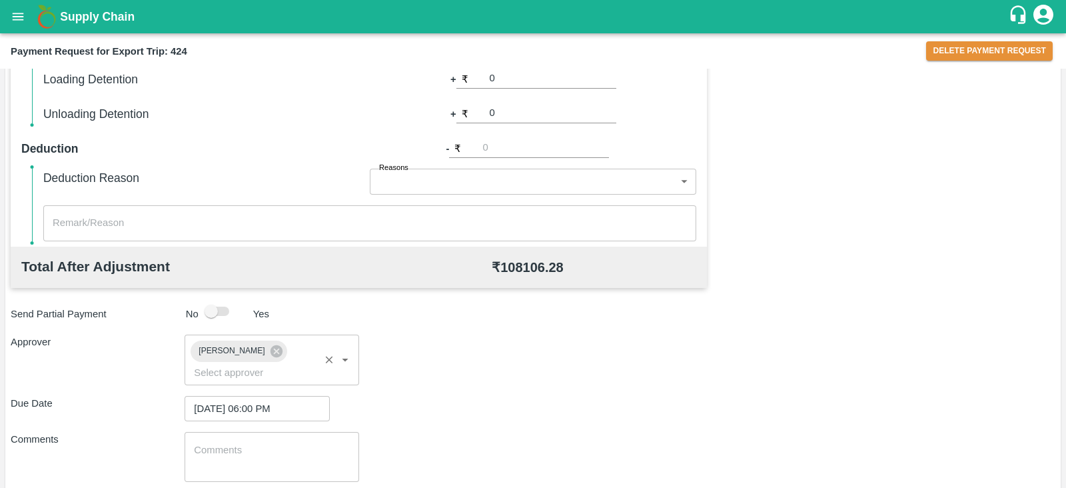
scroll to position [375, 0]
click at [511, 117] on input "0" at bounding box center [553, 116] width 127 height 18
type input "0"
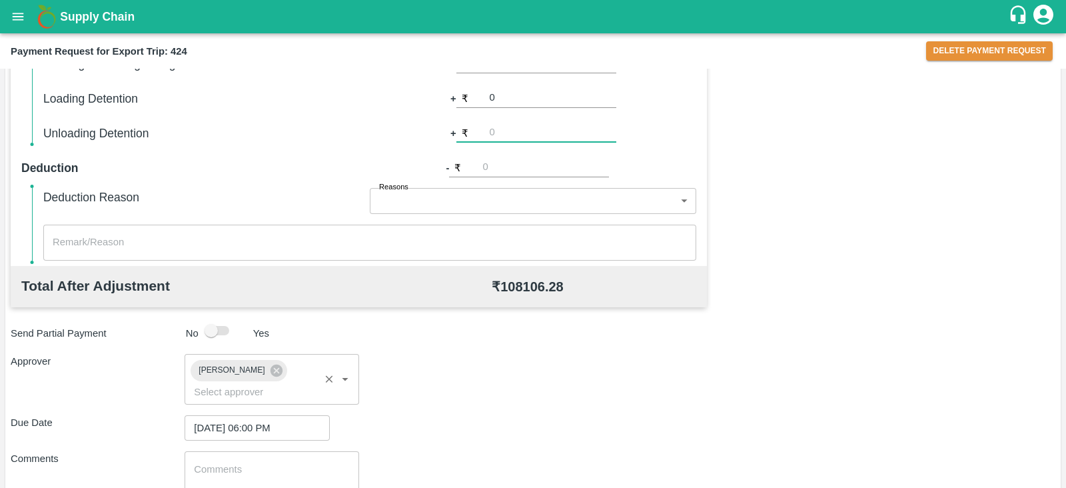
scroll to position [356, 0]
click at [605, 136] on input "618" at bounding box center [553, 134] width 127 height 18
click at [605, 136] on input "617" at bounding box center [553, 134] width 127 height 18
click at [605, 136] on input "616" at bounding box center [553, 134] width 127 height 18
click at [605, 136] on input "615" at bounding box center [553, 134] width 127 height 18
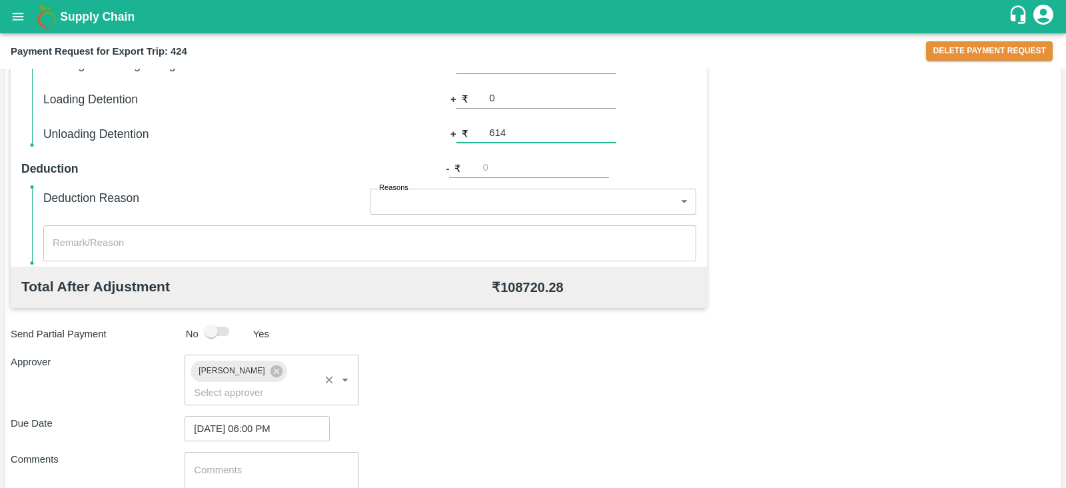
click at [605, 136] on input "614" at bounding box center [553, 134] width 127 height 18
click at [605, 136] on input "613" at bounding box center [553, 134] width 127 height 18
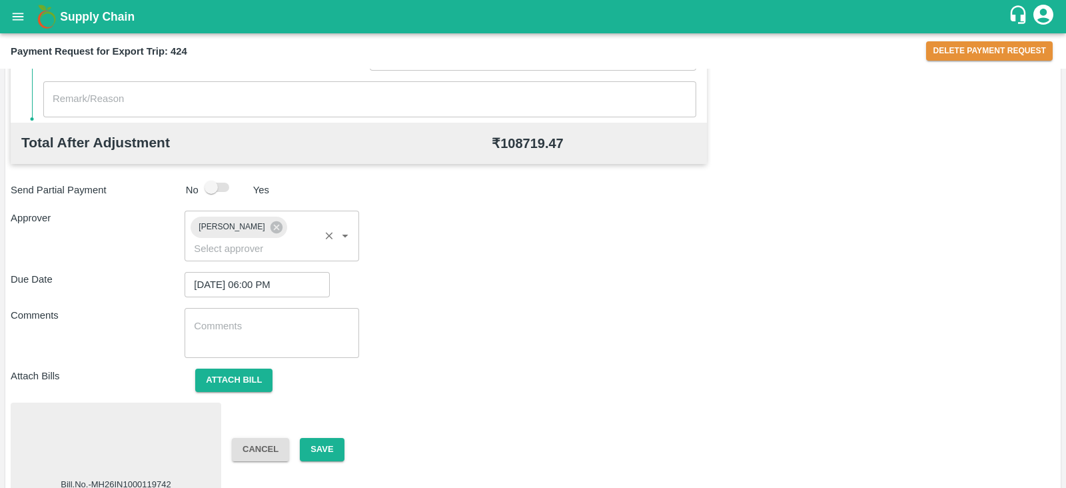
scroll to position [507, 0]
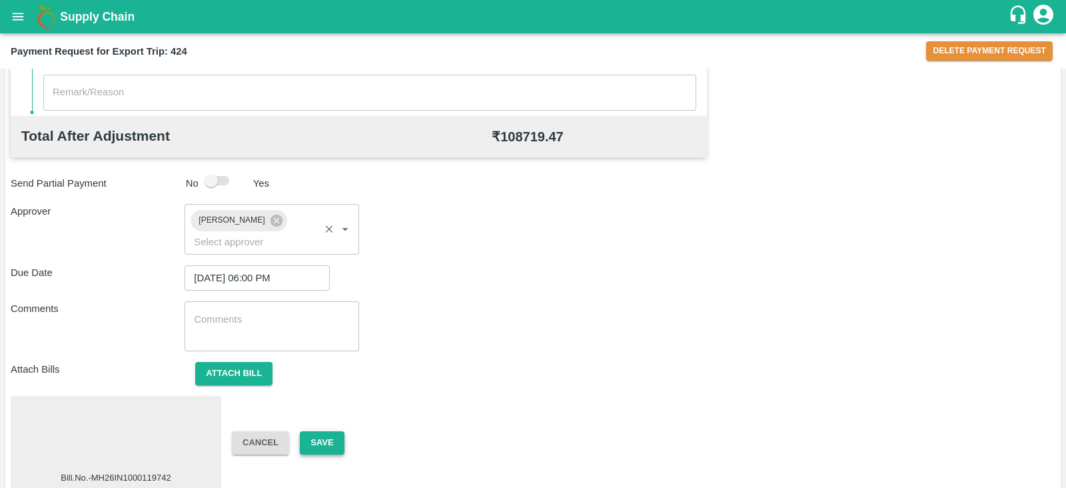
type input "613.19"
click at [332, 431] on button "Save" at bounding box center [322, 442] width 44 height 23
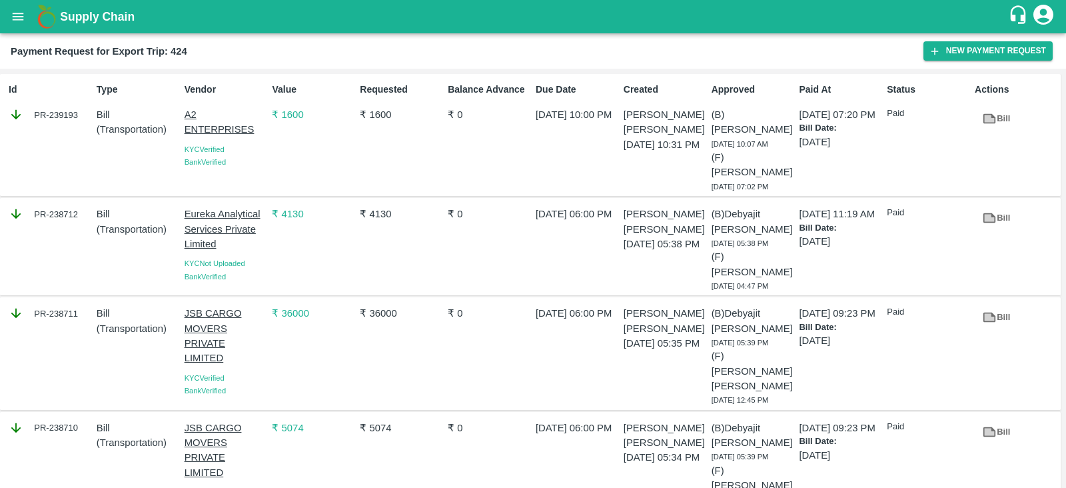
scroll to position [232, 0]
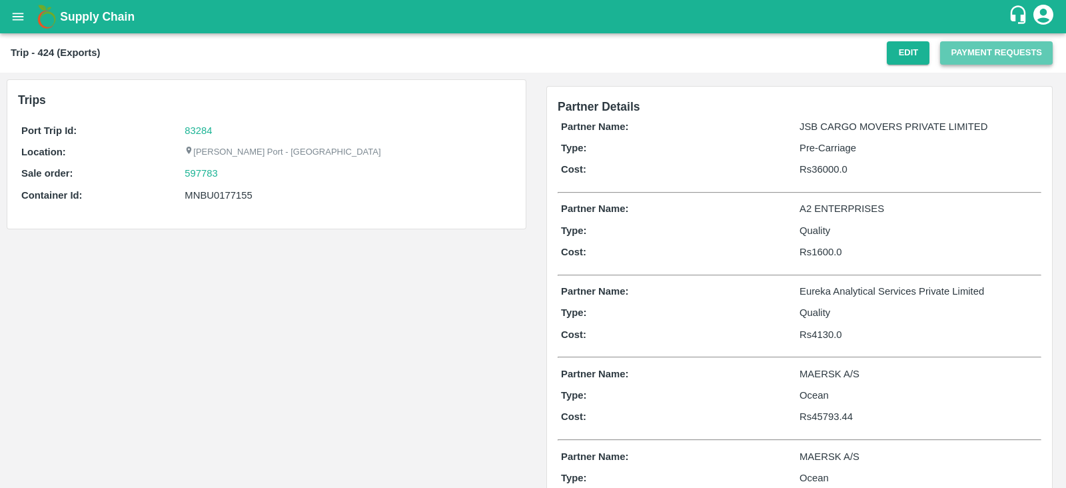
click at [988, 52] on button "Payment Requests" at bounding box center [996, 52] width 113 height 23
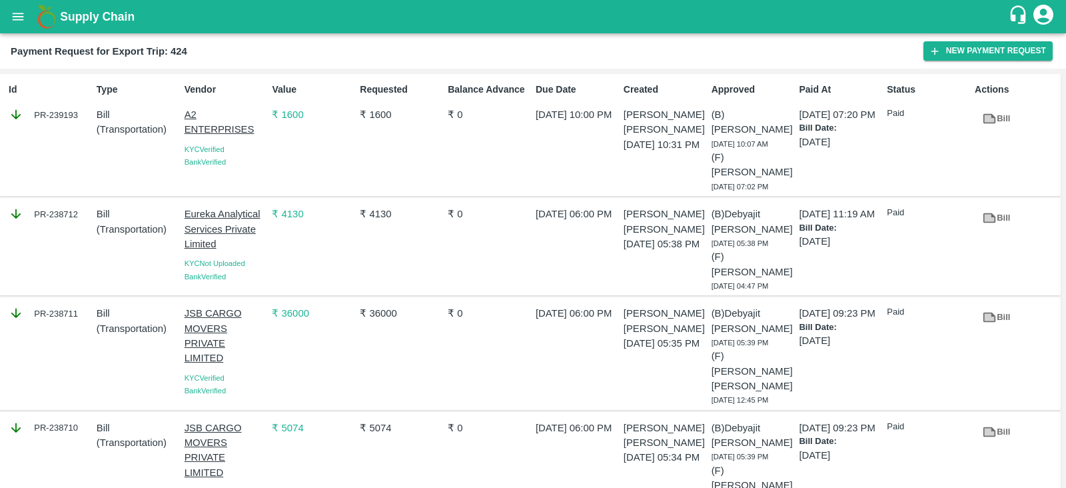
scroll to position [232, 0]
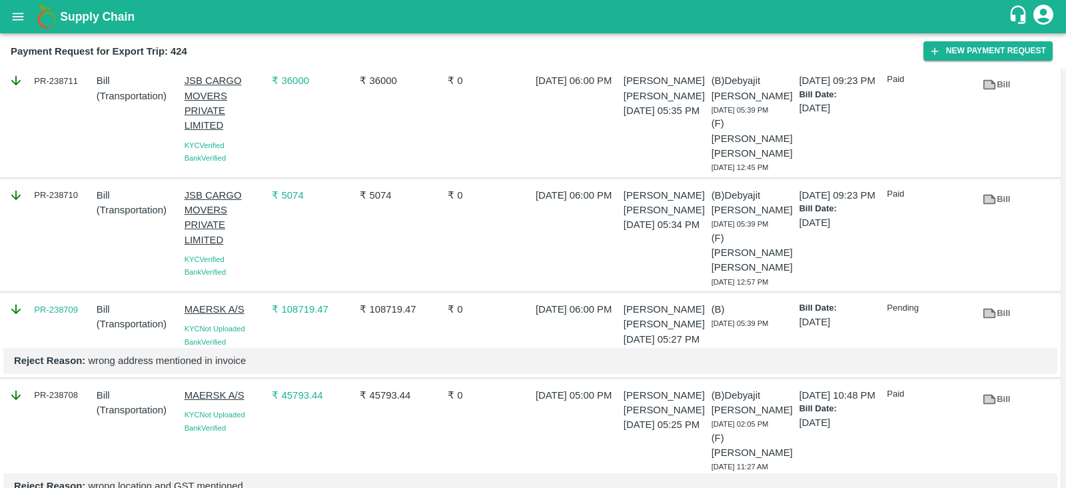
click at [60, 297] on div "PR-238709" at bounding box center [47, 321] width 88 height 51
copy link "PR-238709"
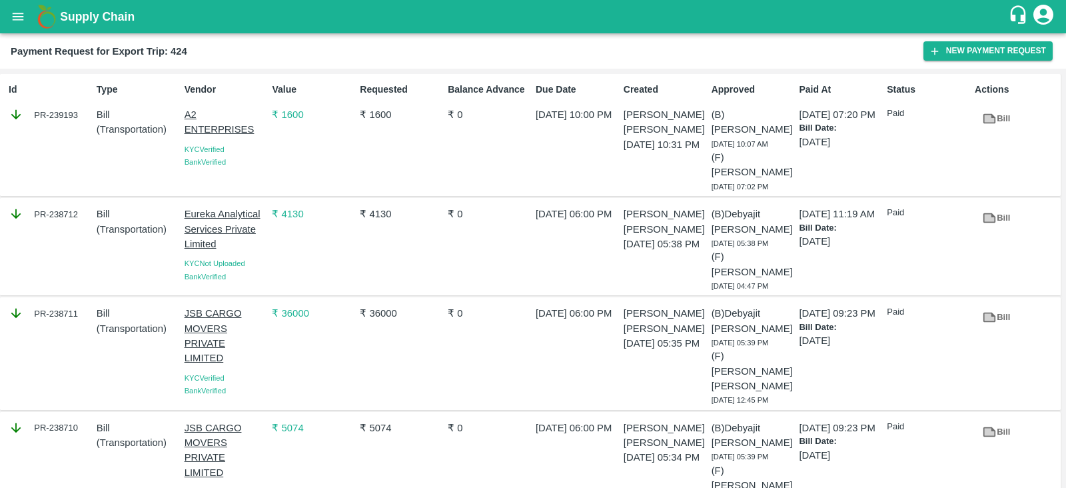
scroll to position [186, 0]
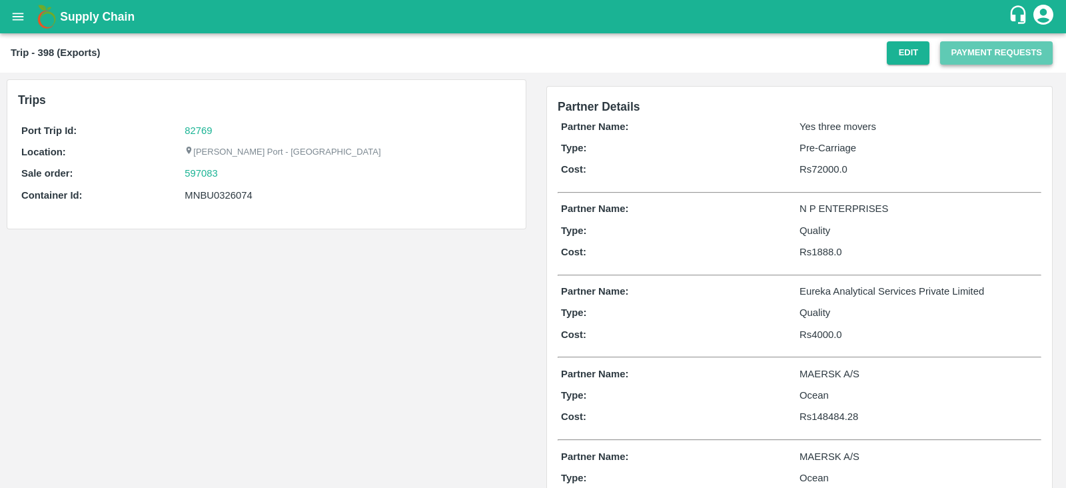
click at [988, 43] on button "Payment Requests" at bounding box center [996, 52] width 113 height 23
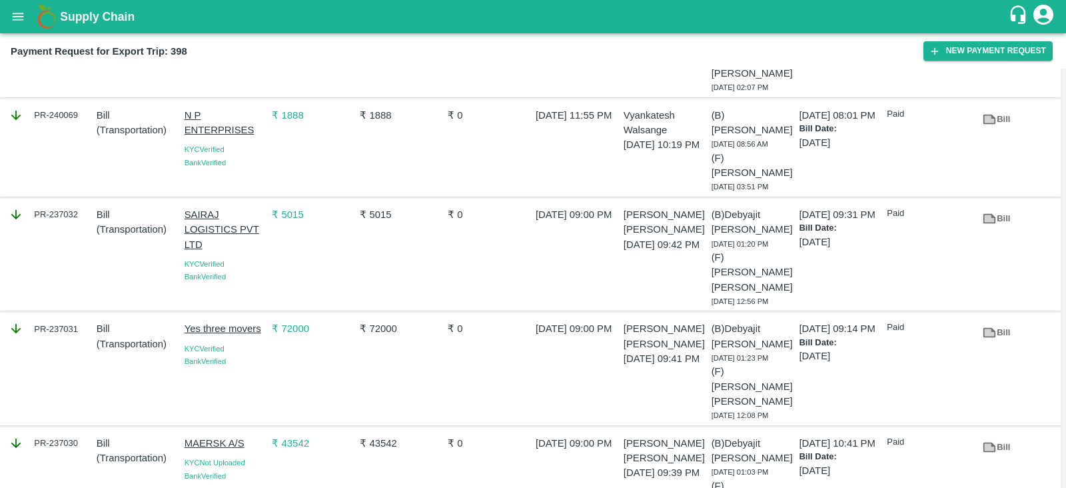
scroll to position [243, 0]
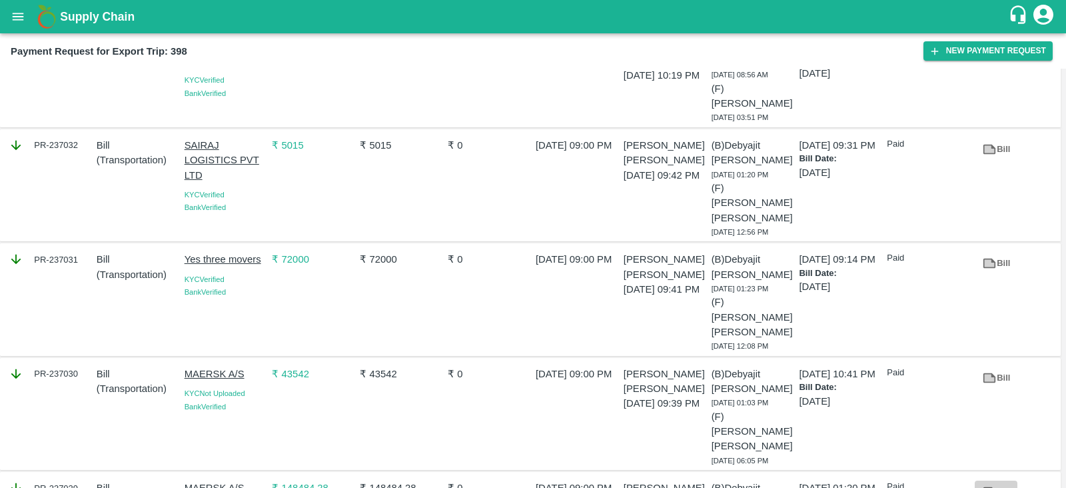
click at [988, 487] on icon at bounding box center [989, 491] width 10 height 7
